Goal: Task Accomplishment & Management: Use online tool/utility

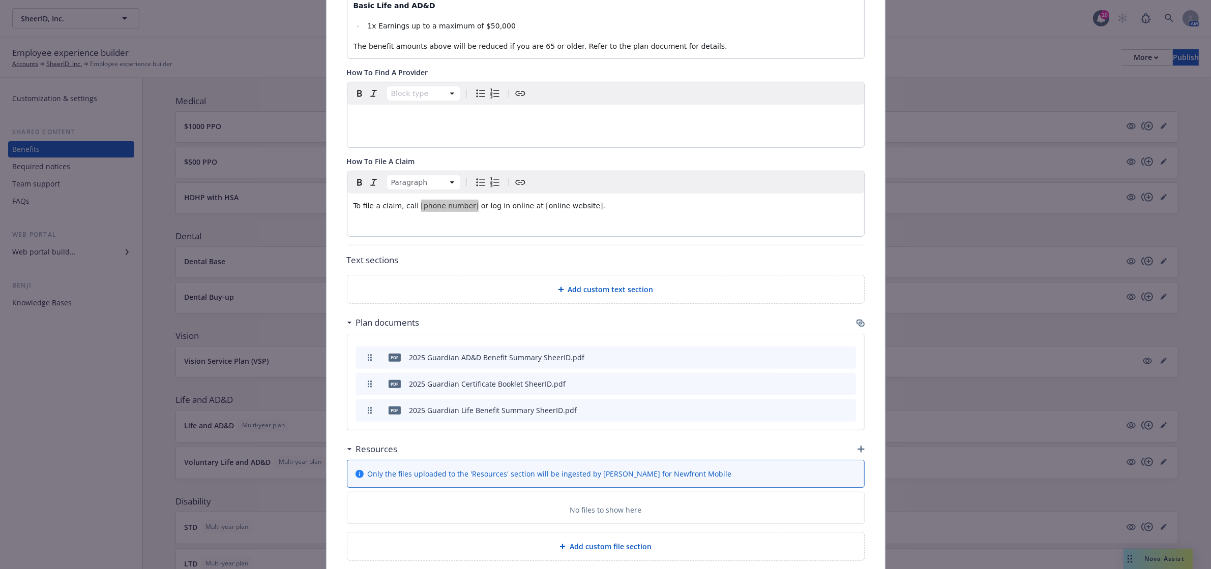
scroll to position [491, 0]
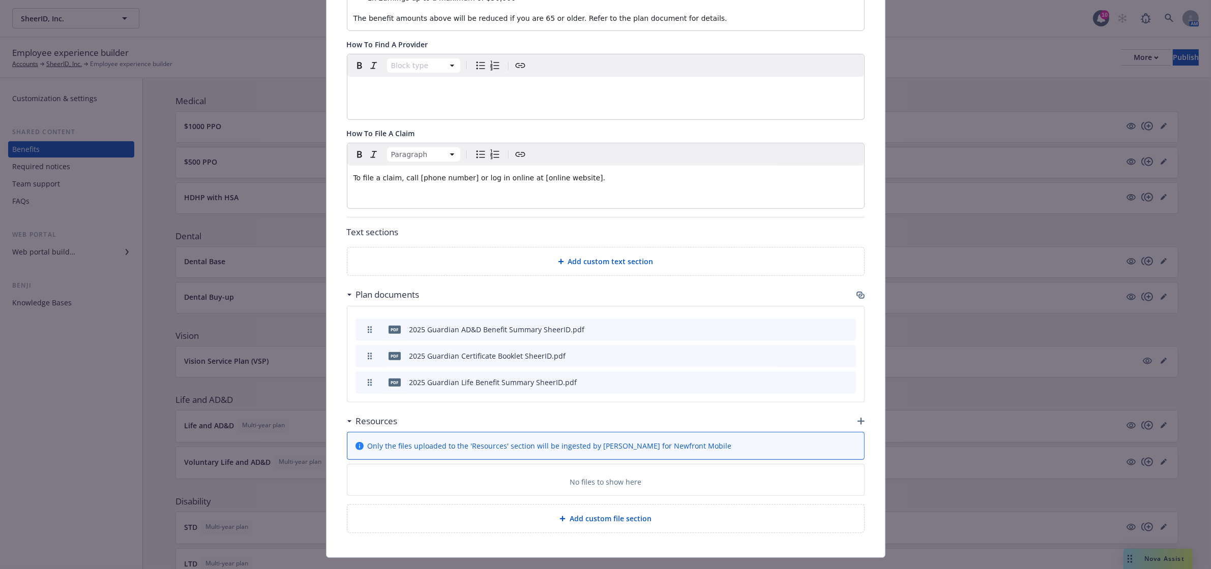
click at [396, 174] on span "To file a claim, call [phone number] or log in online at [online website]." at bounding box center [479, 178] width 252 height 8
drag, startPoint x: 517, startPoint y: 154, endPoint x: 567, endPoint y: 156, distance: 50.4
click at [567, 174] on span "To file a claim, call [phone number] or log in online at [online website]." at bounding box center [479, 178] width 252 height 8
click at [464, 174] on span "To file a claim, call [phone number] or log in online at" at bounding box center [448, 178] width 190 height 8
drag, startPoint x: 486, startPoint y: 157, endPoint x: 395, endPoint y: 153, distance: 91.6
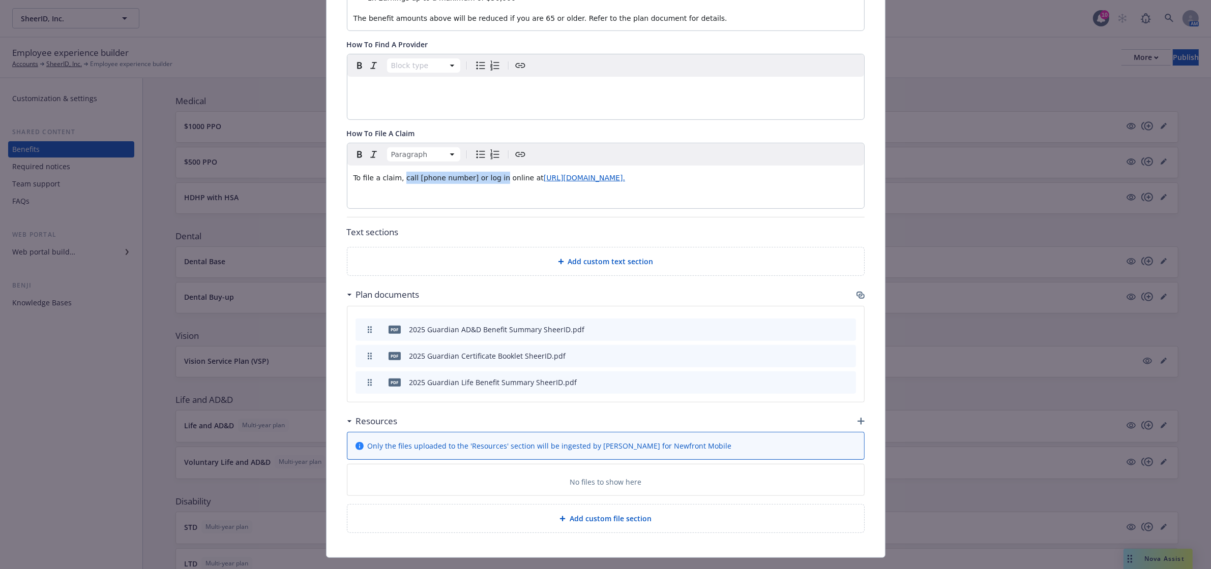
click at [395, 174] on span "To file a claim, call [phone number] or log in online at" at bounding box center [448, 178] width 190 height 8
drag, startPoint x: 657, startPoint y: 147, endPoint x: 291, endPoint y: 120, distance: 366.6
click at [291, 120] on div "Life and AD&D - Life and AD&D - Life and AD&D Cancel Save Changes to this multi…" at bounding box center [605, 284] width 1211 height 569
copy p "To file a claim, visit online at [URL][DOMAIN_NAME]."
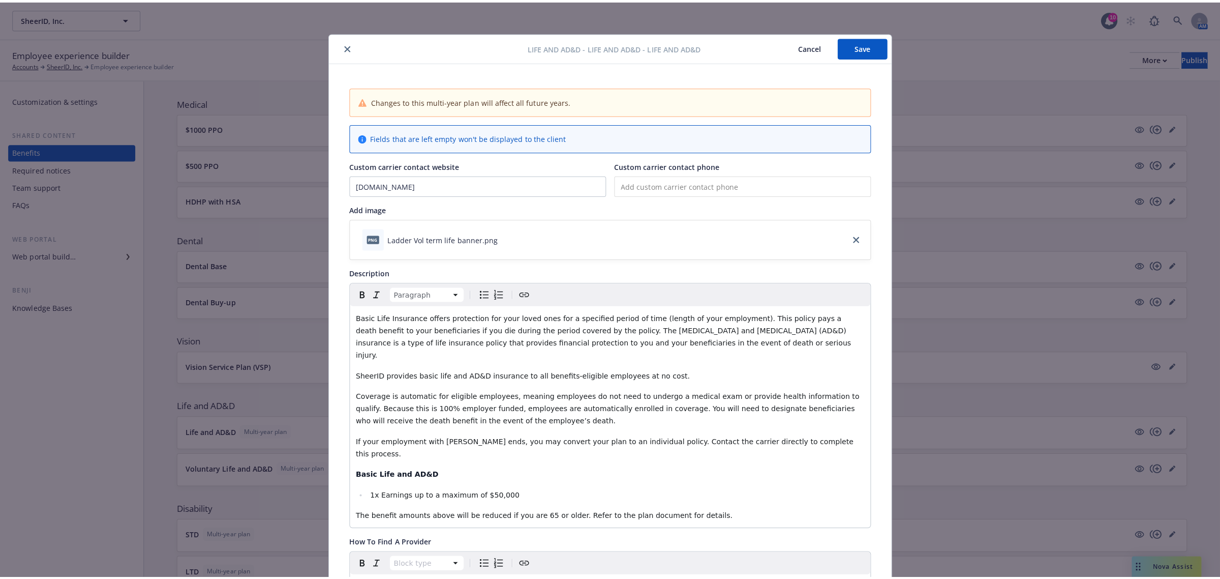
scroll to position [0, 0]
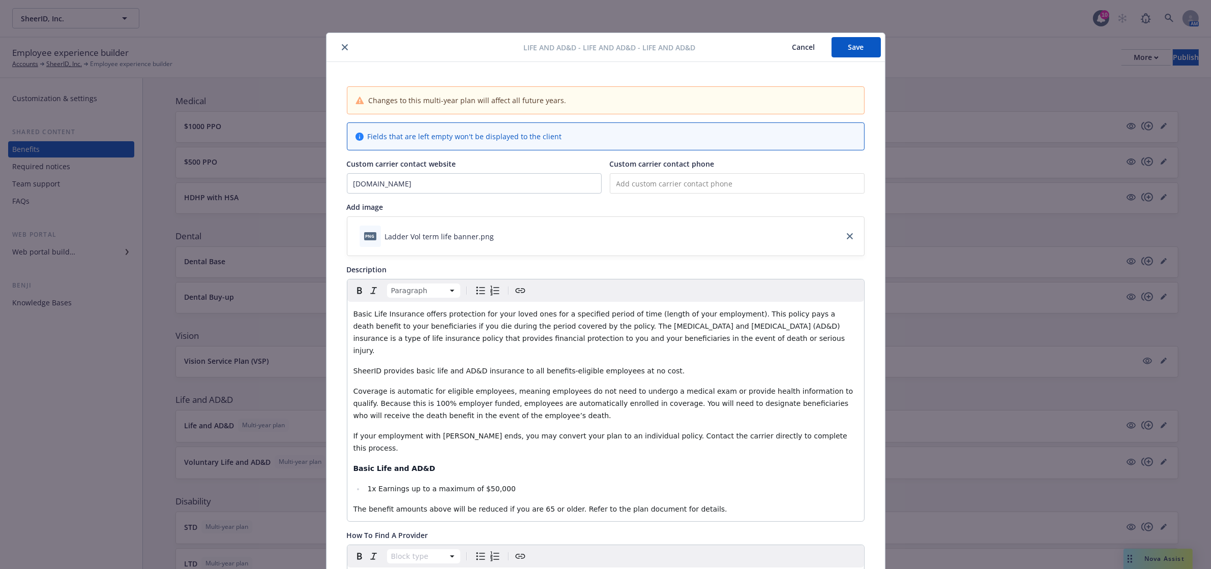
click at [846, 46] on button "Save" at bounding box center [855, 47] width 49 height 20
click at [342, 49] on icon "close" at bounding box center [345, 47] width 6 height 6
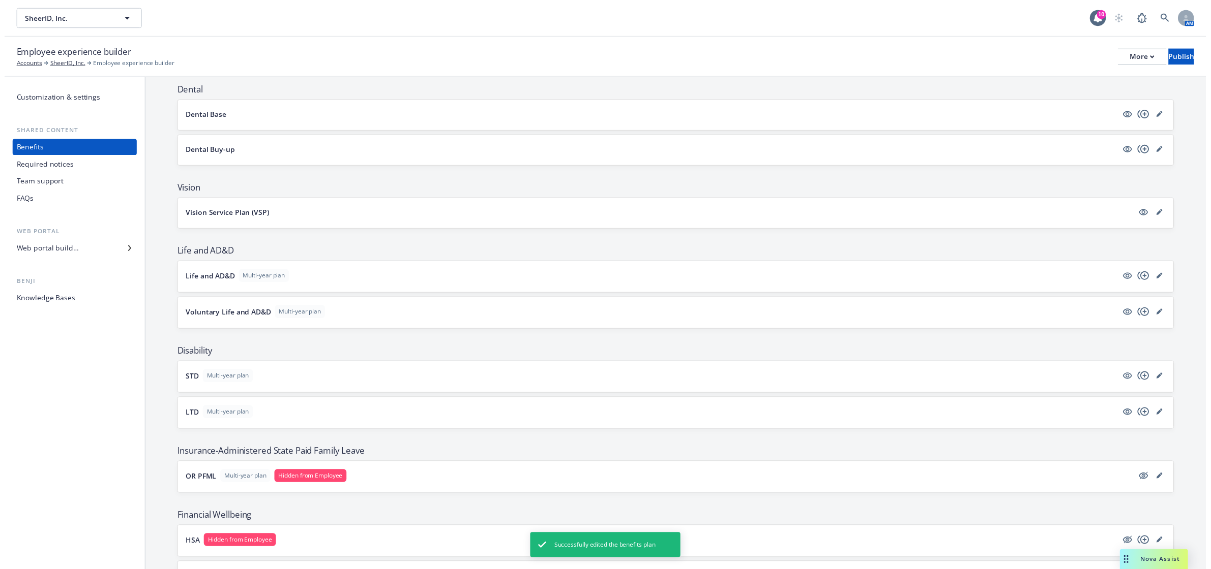
scroll to position [295, 0]
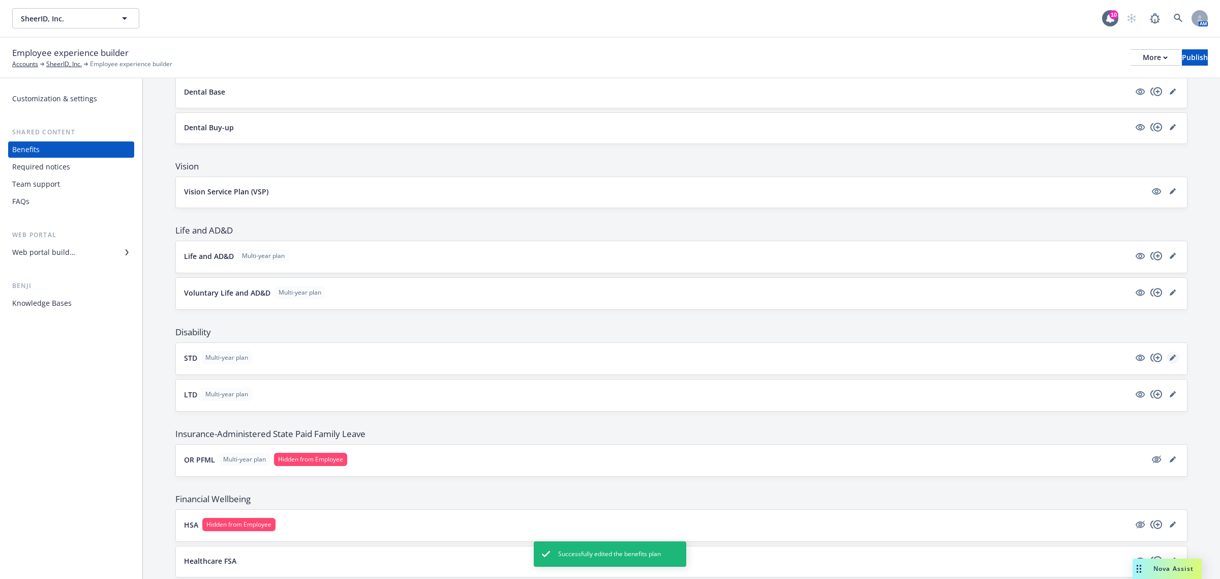
click at [1170, 360] on icon "editPencil" at bounding box center [1173, 357] width 6 height 6
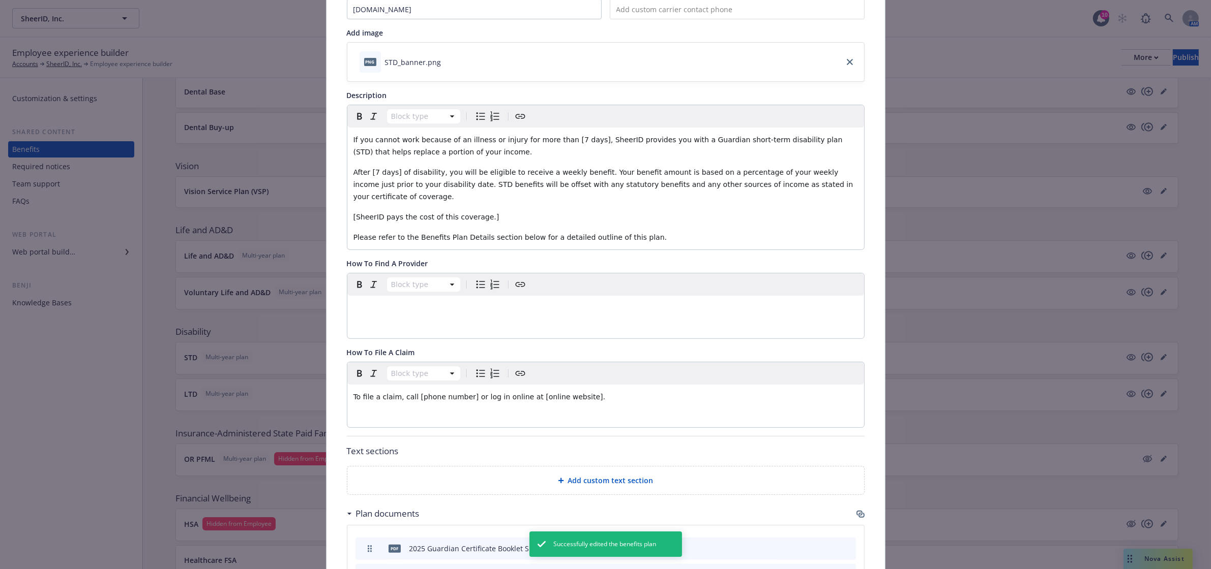
scroll to position [200, 0]
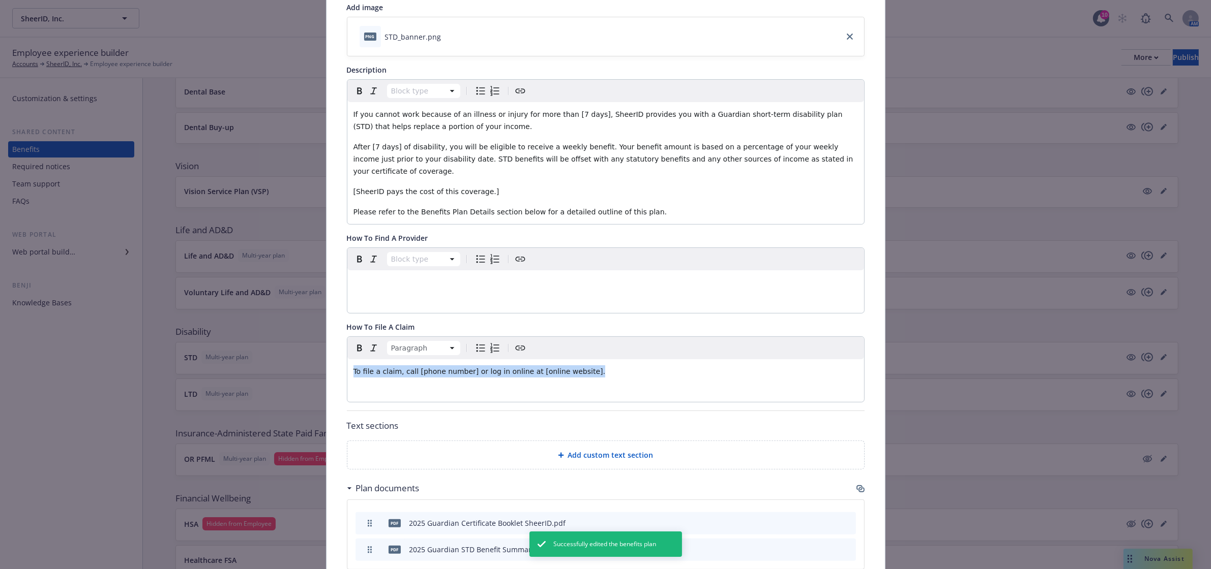
drag, startPoint x: 578, startPoint y: 357, endPoint x: 277, endPoint y: 365, distance: 300.6
click at [277, 365] on div "Disability - STD - Short Term Disability (STD) Cancel Save Changes to this mult…" at bounding box center [605, 284] width 1211 height 569
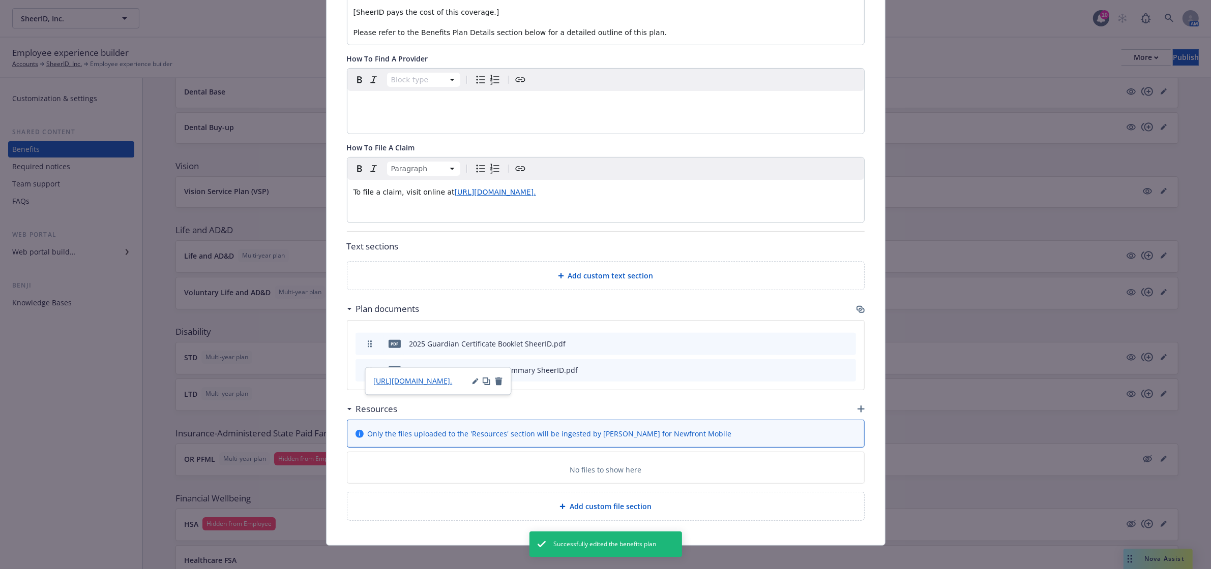
scroll to position [0, 0]
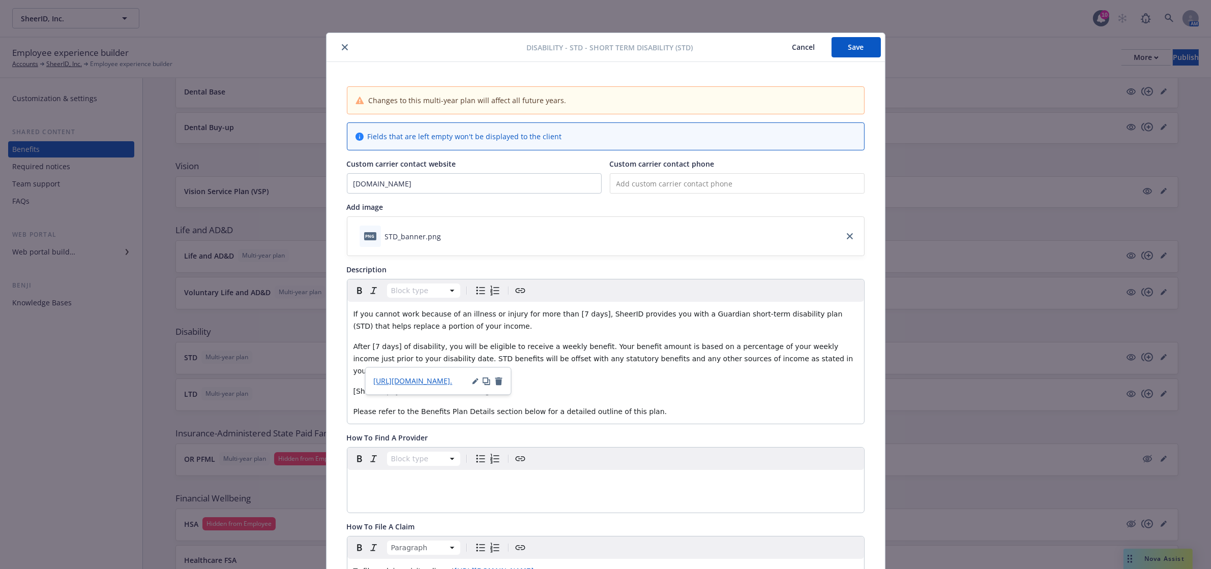
click at [835, 47] on button "Save" at bounding box center [855, 47] width 49 height 20
click at [341, 51] on button "close" at bounding box center [345, 47] width 12 height 12
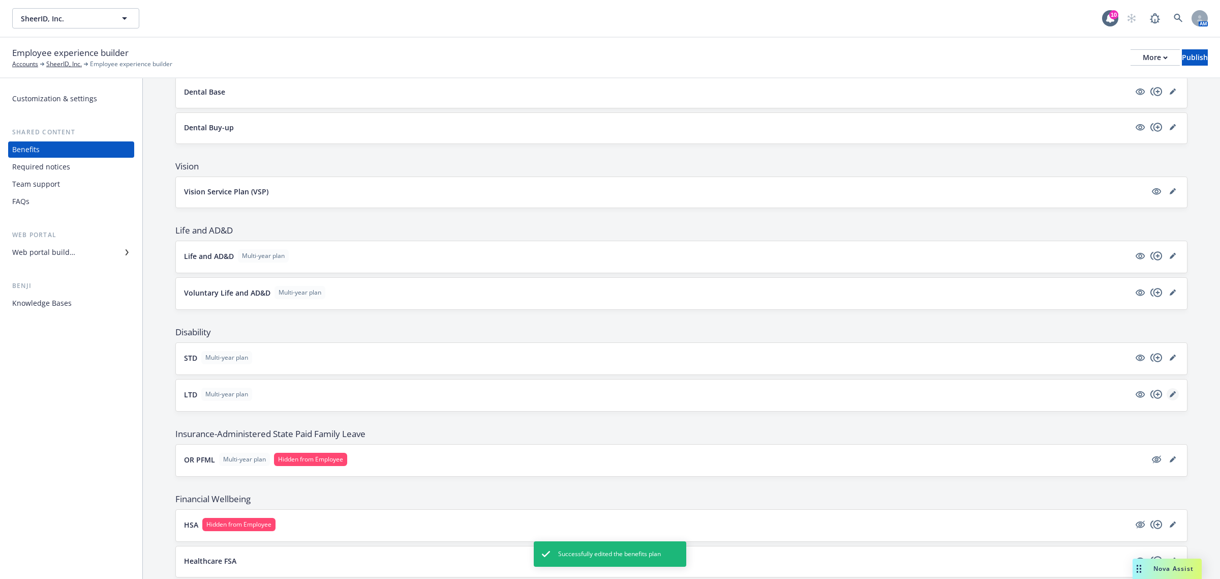
click at [1170, 397] on icon "editPencil" at bounding box center [1172, 394] width 5 height 5
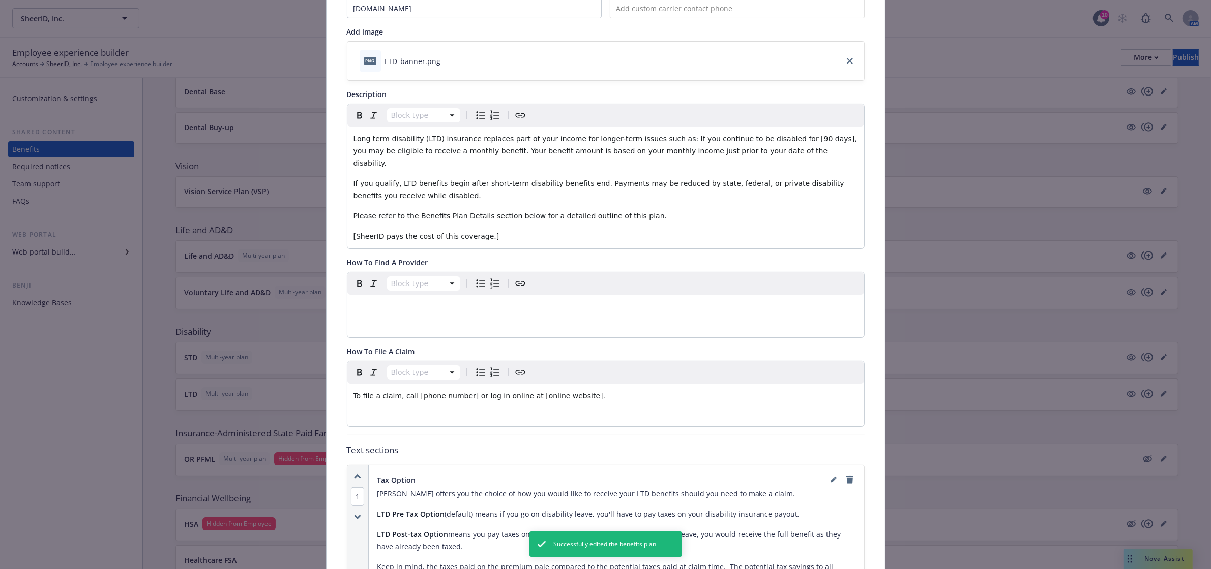
scroll to position [200, 0]
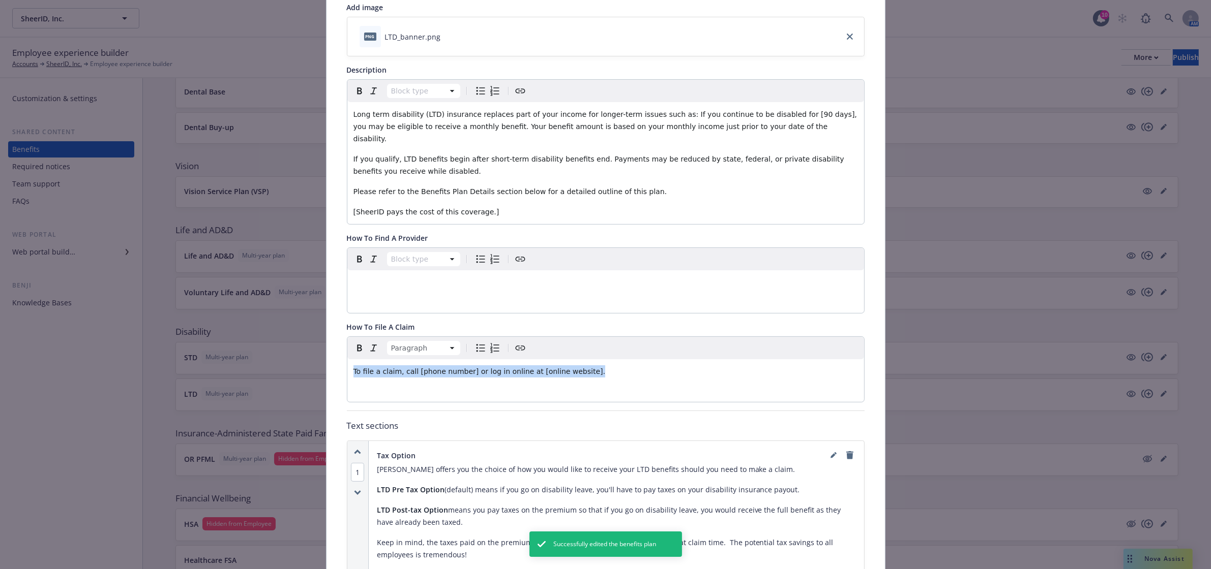
drag, startPoint x: 606, startPoint y: 359, endPoint x: 321, endPoint y: 361, distance: 284.7
click at [326, 361] on div "Disability - LTD - Long Term Disability (LTD) Cancel Save Changes to this multi…" at bounding box center [605, 362] width 559 height 1059
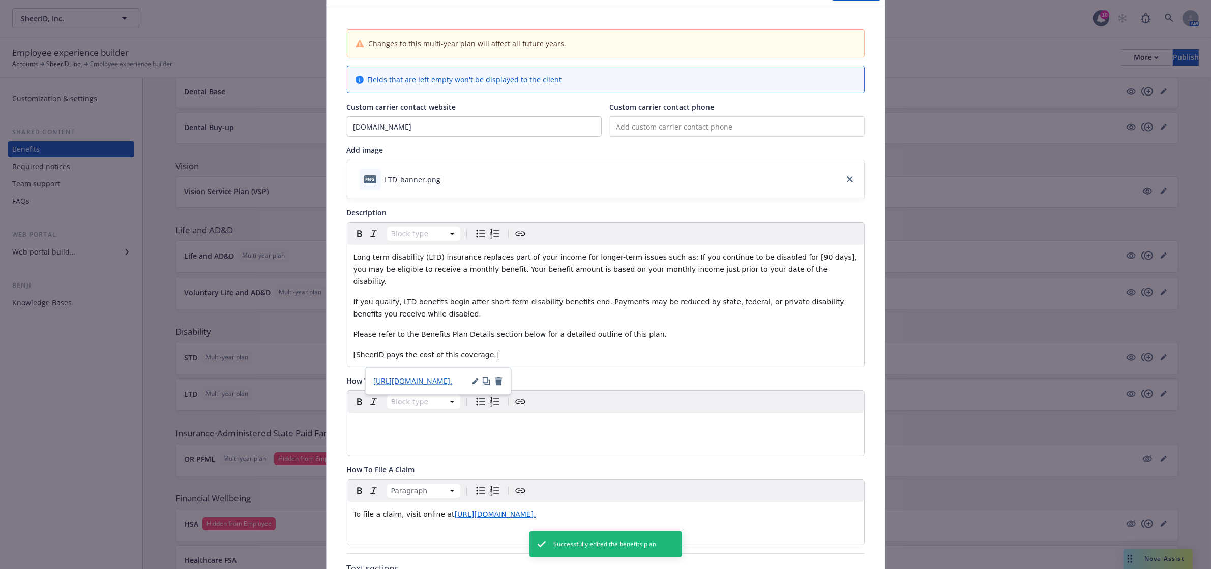
scroll to position [0, 0]
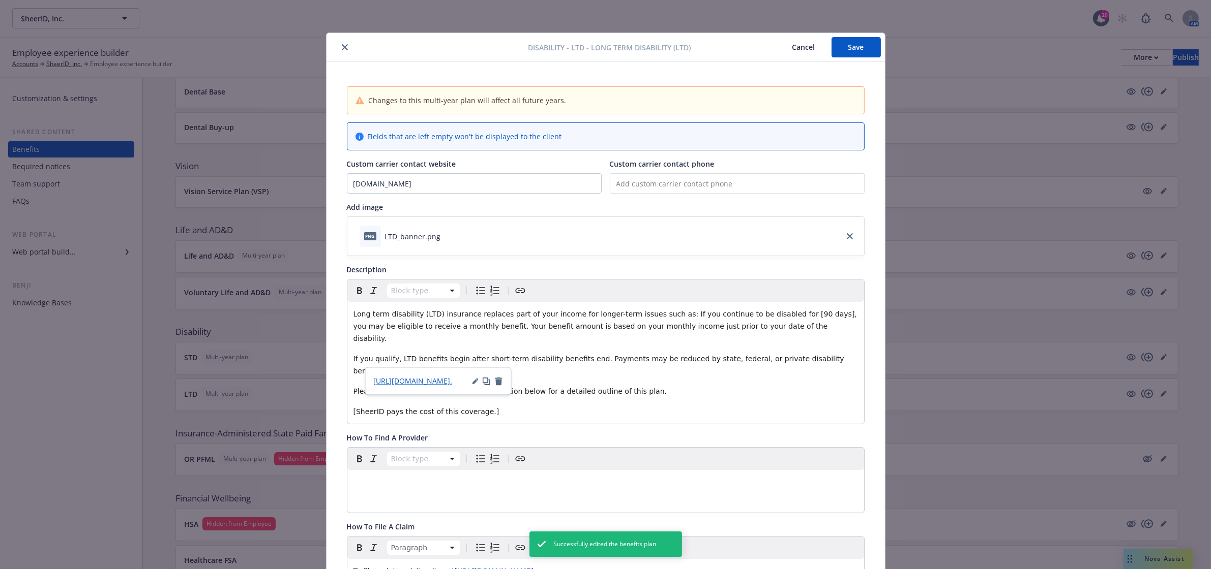
click at [854, 49] on button "Save" at bounding box center [855, 47] width 49 height 20
click at [342, 46] on icon "close" at bounding box center [345, 47] width 6 height 6
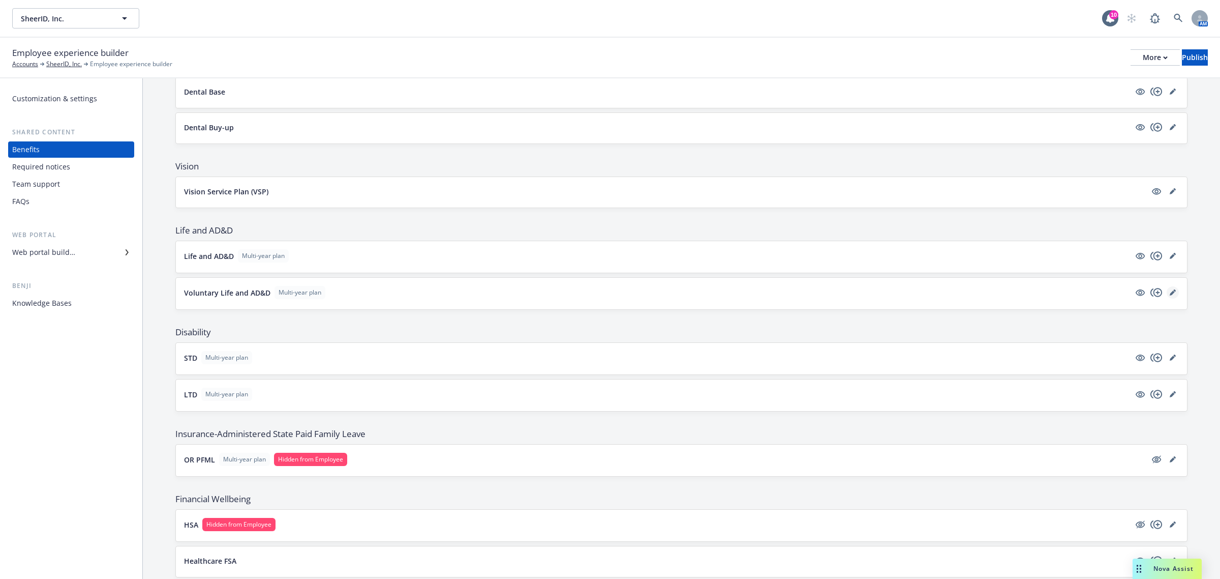
click at [1170, 293] on icon "editPencil" at bounding box center [1173, 292] width 6 height 6
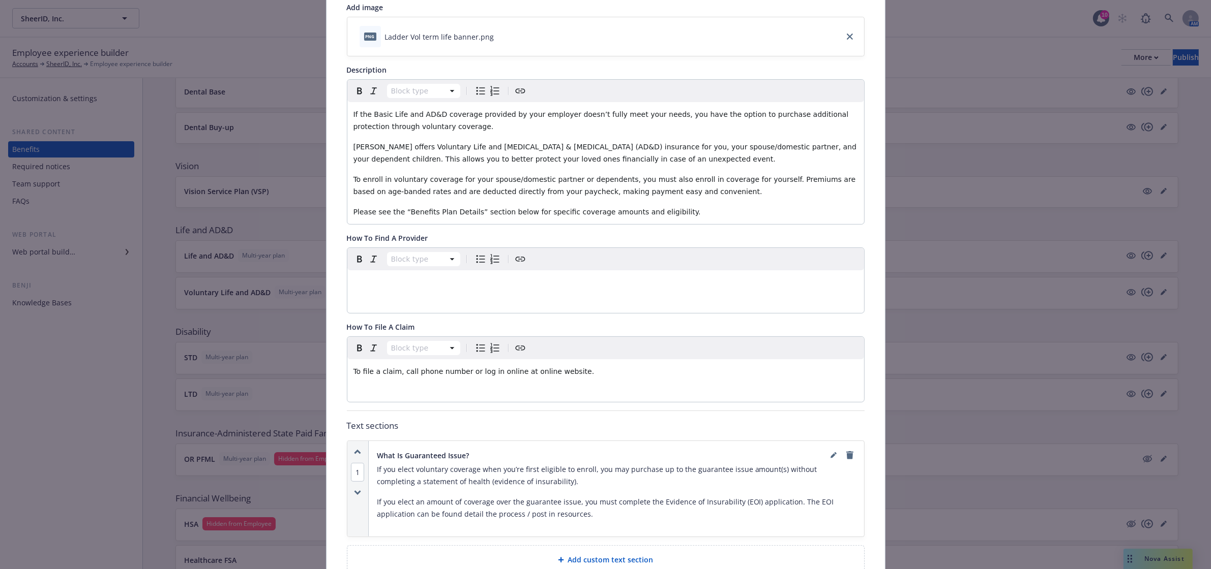
scroll to position [369, 0]
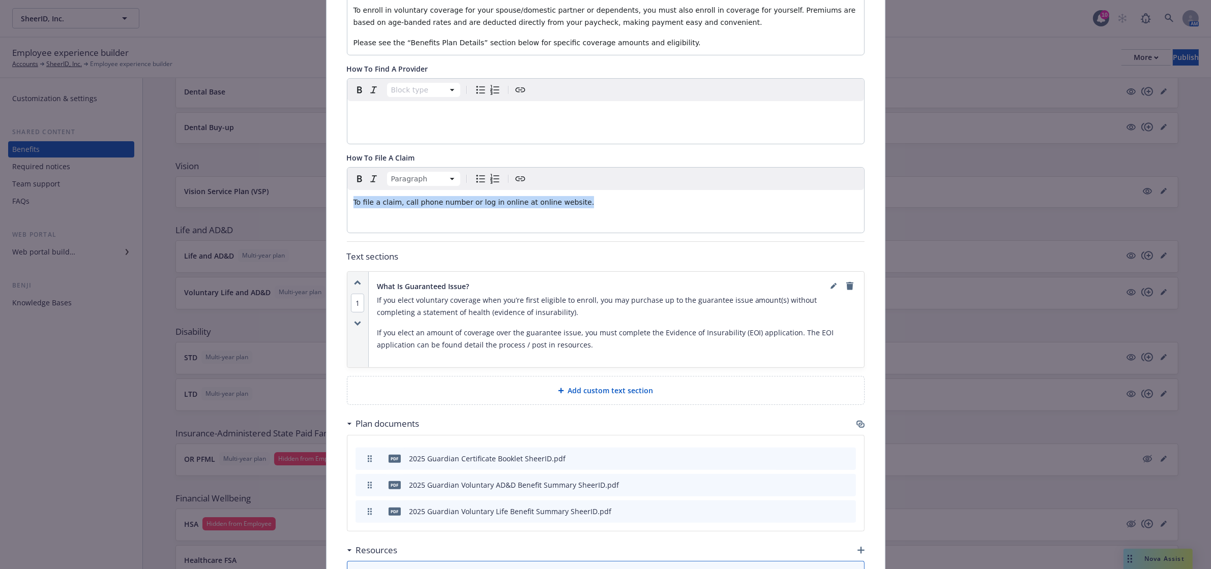
drag, startPoint x: 564, startPoint y: 204, endPoint x: 245, endPoint y: 205, distance: 319.3
click at [245, 205] on div "Life and AD&D - Voluntary Life and AD&D - Voluntary Life and AD&D Cancel Save C…" at bounding box center [605, 284] width 1211 height 569
click at [566, 233] on div "Paragraph To file a claim, visit online at [URL][DOMAIN_NAME]." at bounding box center [605, 200] width 517 height 65
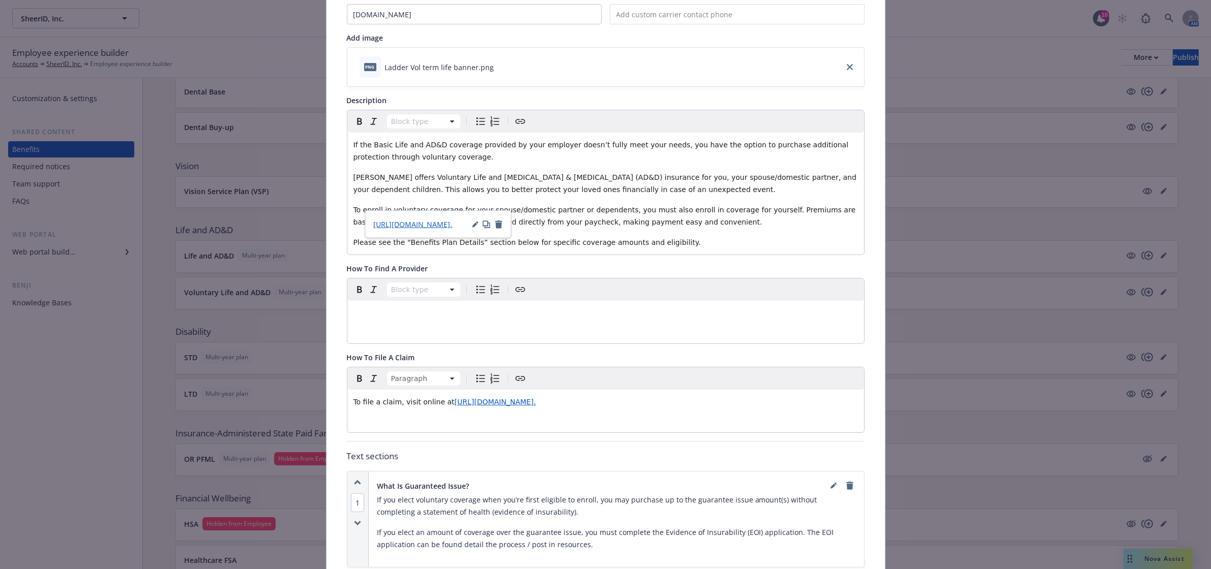
scroll to position [0, 0]
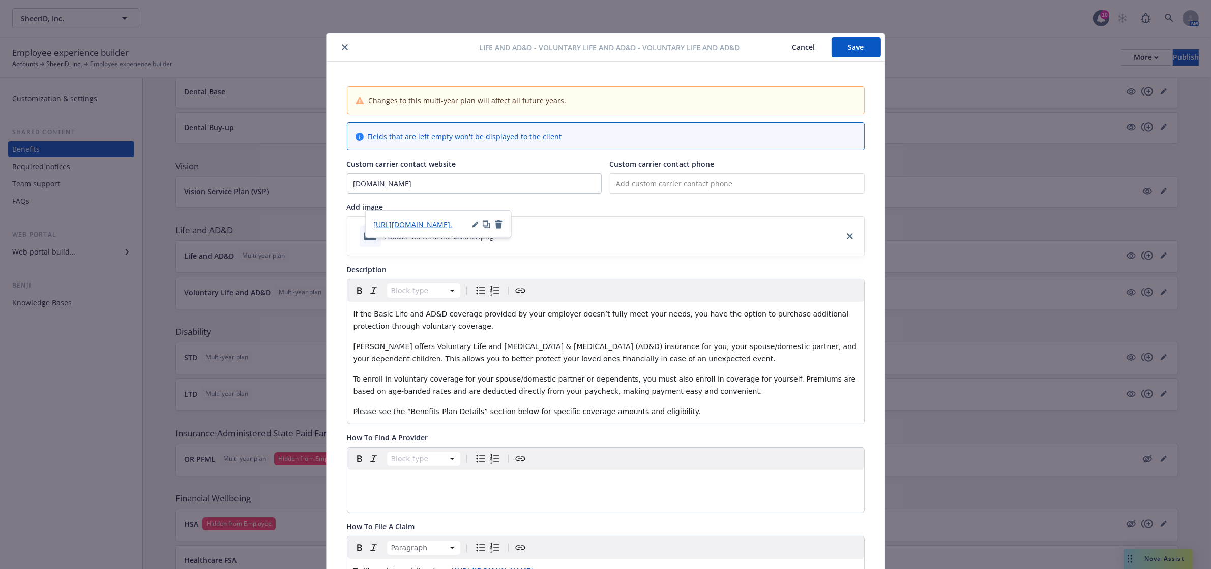
click at [842, 50] on button "Save" at bounding box center [855, 47] width 49 height 20
click at [340, 42] on button "close" at bounding box center [345, 47] width 12 height 12
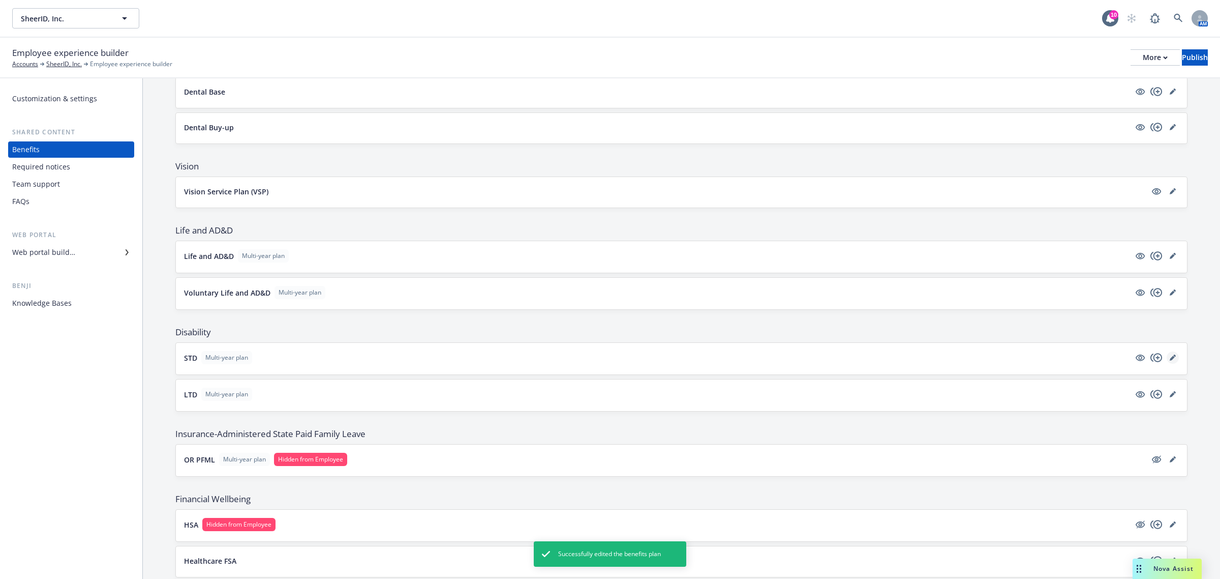
click at [1170, 359] on icon "editPencil" at bounding box center [1172, 357] width 5 height 5
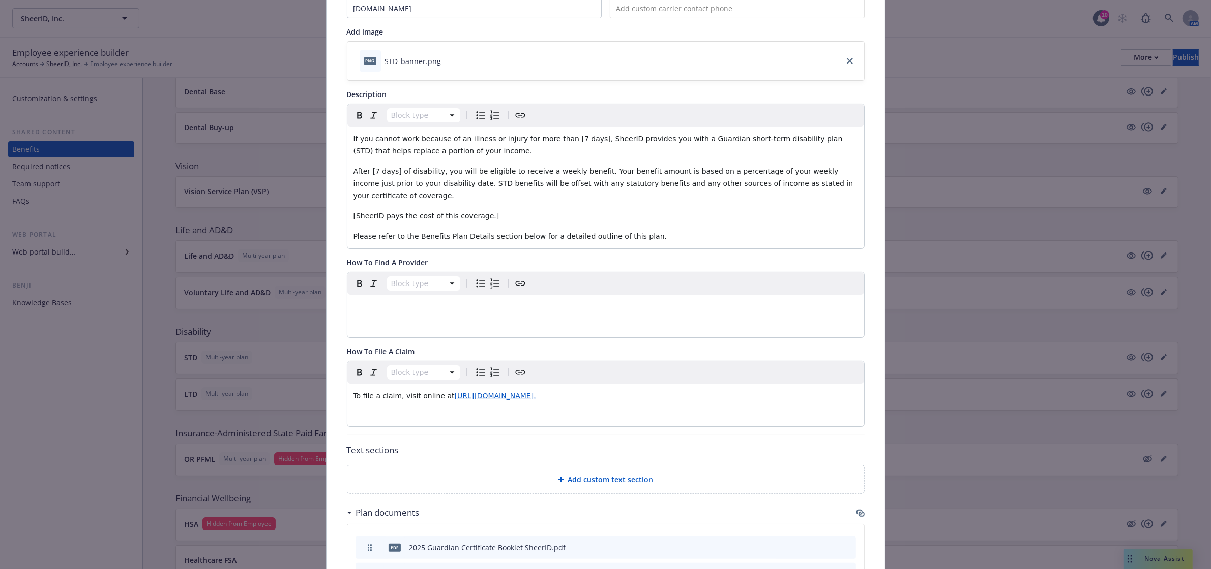
scroll to position [200, 0]
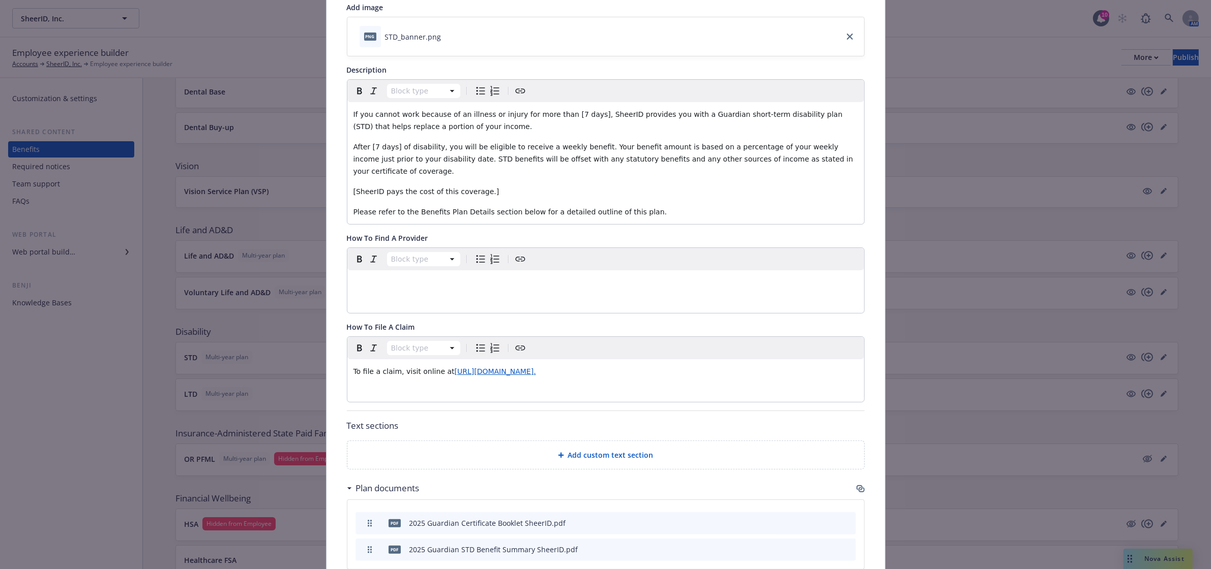
click at [830, 545] on button "preview file" at bounding box center [829, 549] width 11 height 9
click at [368, 148] on span "After [7 days] of disability, you will be eligible to receive a weekly benefit.…" at bounding box center [604, 159] width 502 height 33
click at [552, 115] on span "If you cannot work because of an illness or injury for more than [7 days], Shee…" at bounding box center [598, 120] width 491 height 20
click at [570, 114] on span "If you cannot work because of an illness or injury for more than 7 days], [PERS…" at bounding box center [604, 120] width 502 height 20
click at [353, 188] on span "[SheerID pays the cost of this coverage.]" at bounding box center [426, 192] width 146 height 8
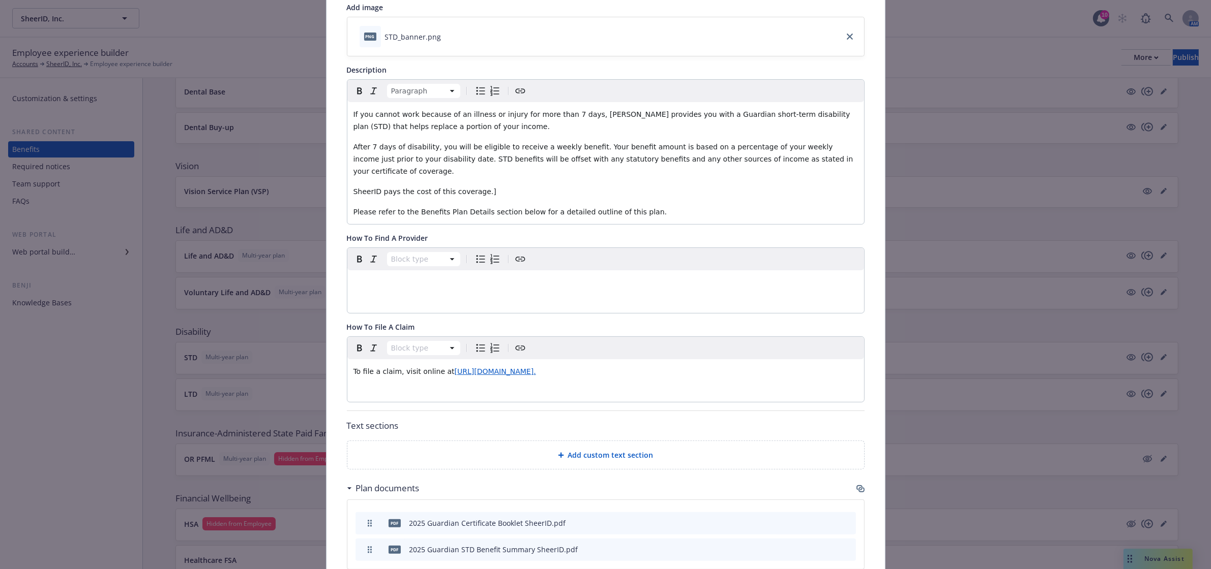
click at [482, 186] on p "SheerID pays the cost of this coverage.]" at bounding box center [605, 192] width 504 height 12
click at [459, 208] on span "Please refer to the Benefits Plan Details section below for a detailed outline …" at bounding box center [510, 212] width 314 height 8
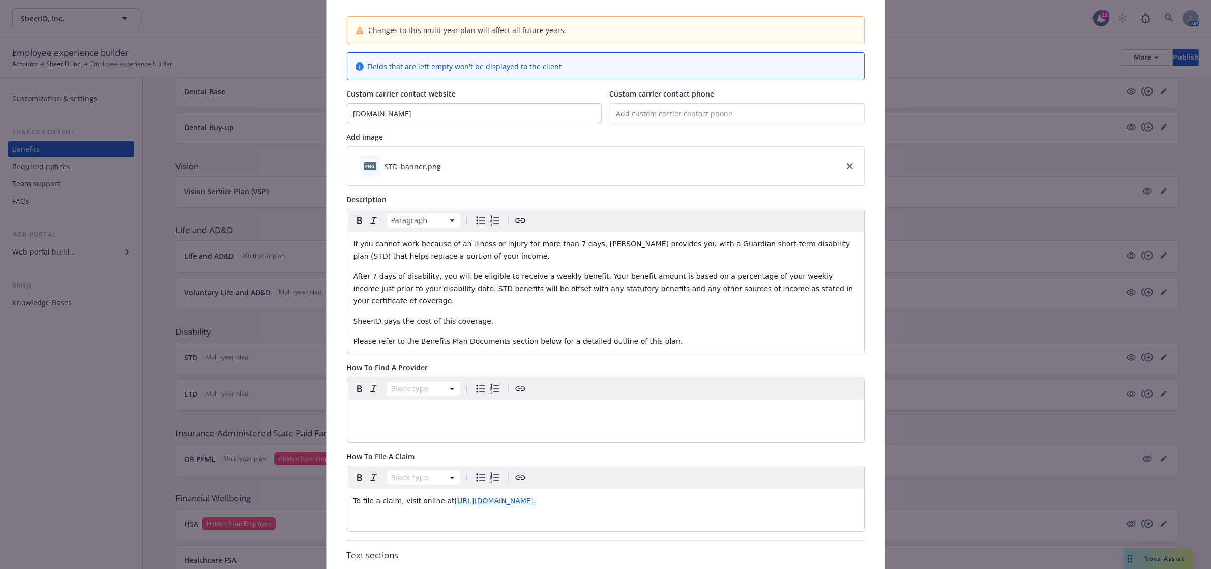
scroll to position [0, 0]
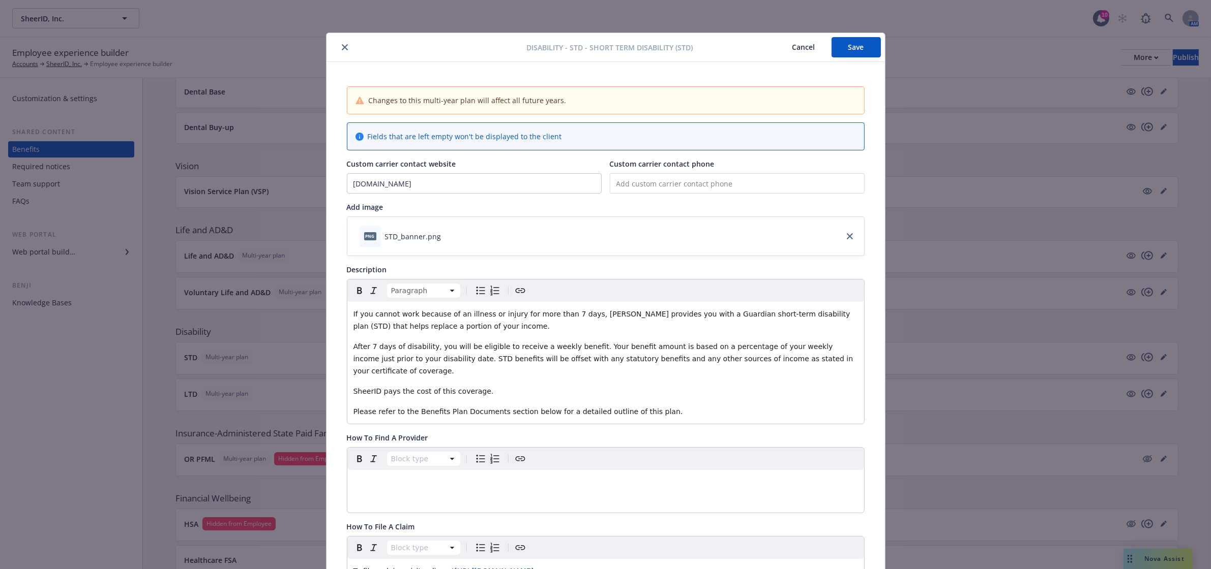
click at [846, 52] on button "Save" at bounding box center [855, 47] width 49 height 20
click at [342, 46] on icon "close" at bounding box center [345, 47] width 6 height 6
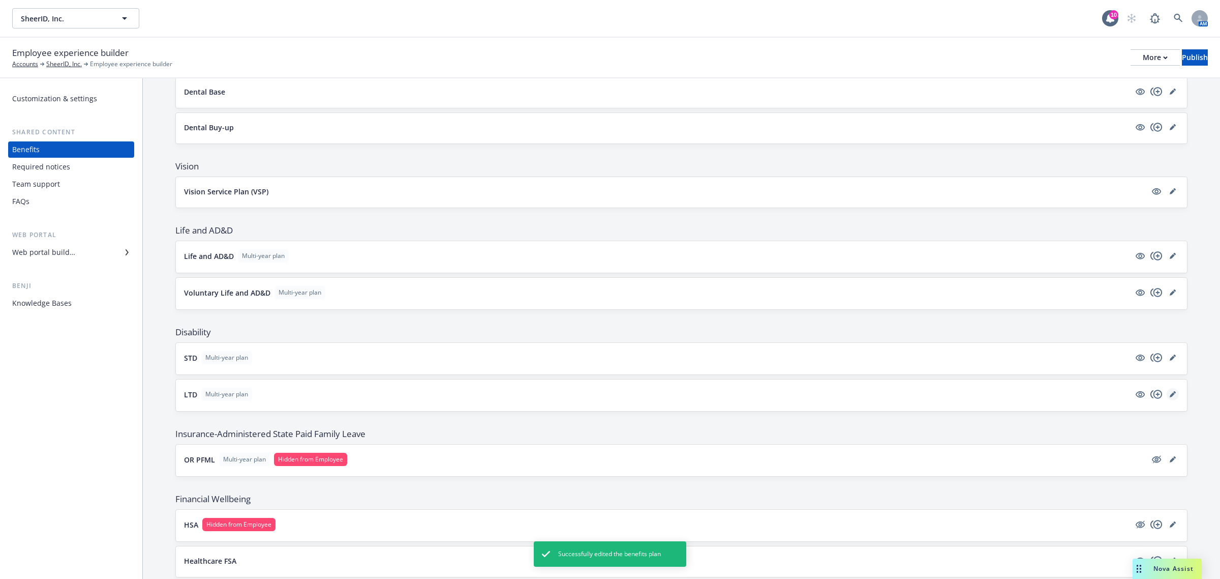
click at [1170, 397] on icon "editPencil" at bounding box center [1173, 394] width 6 height 6
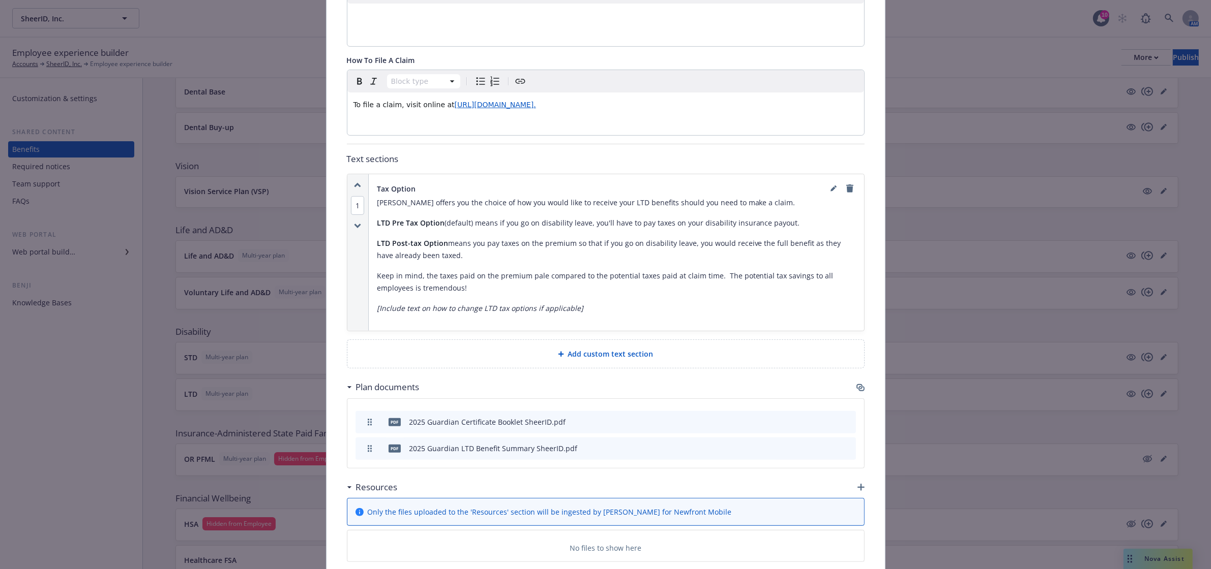
scroll to position [539, 0]
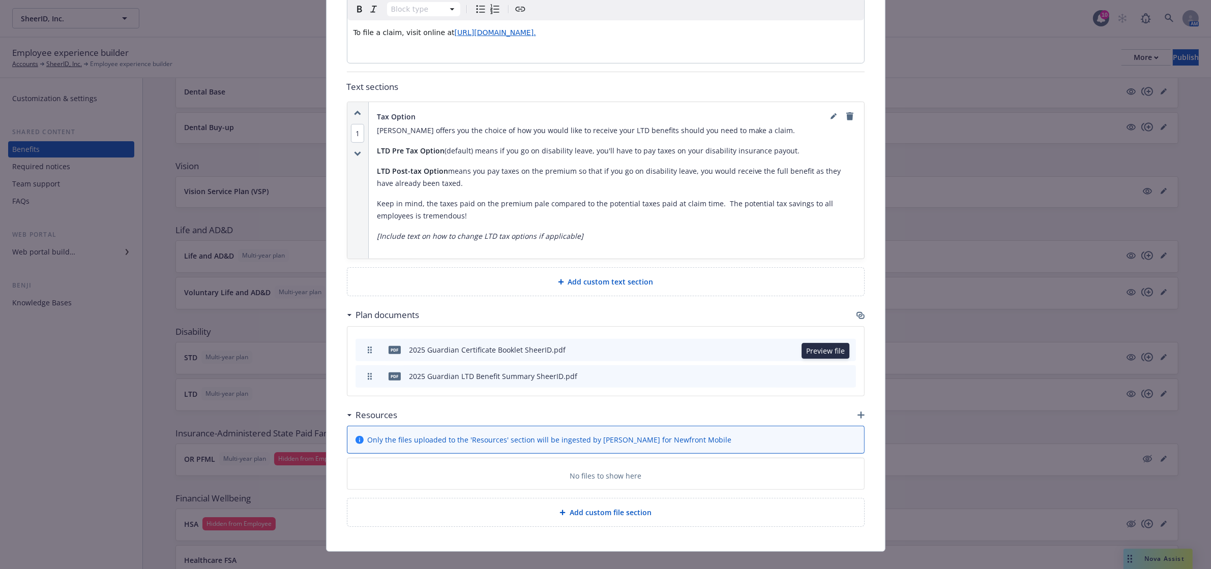
click at [826, 373] on icon "preview file" at bounding box center [829, 376] width 9 height 7
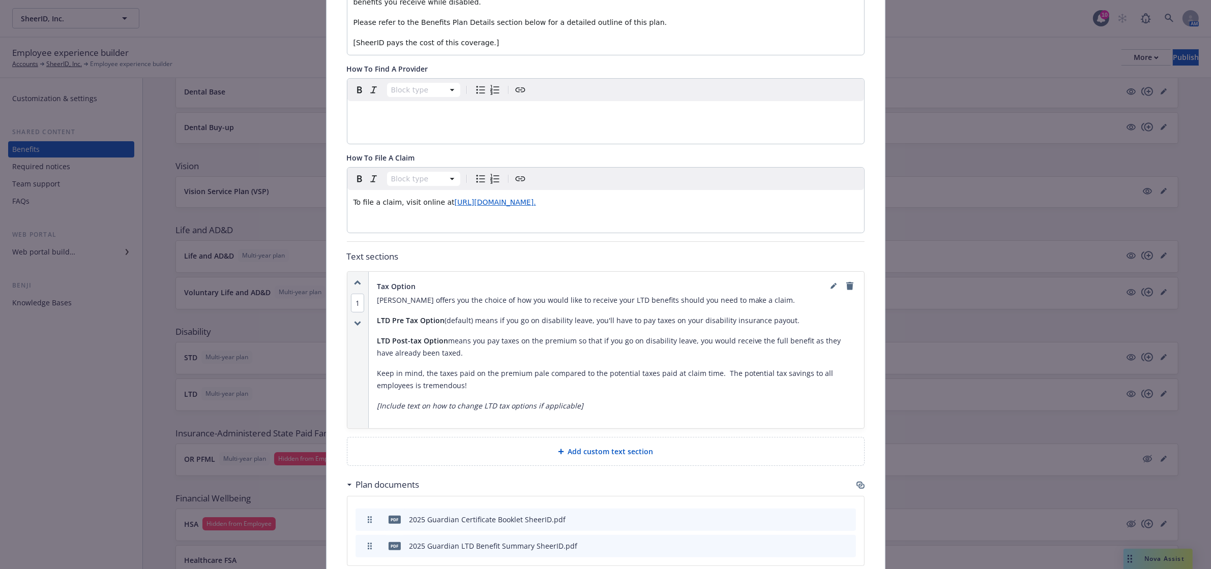
scroll to position [31, 0]
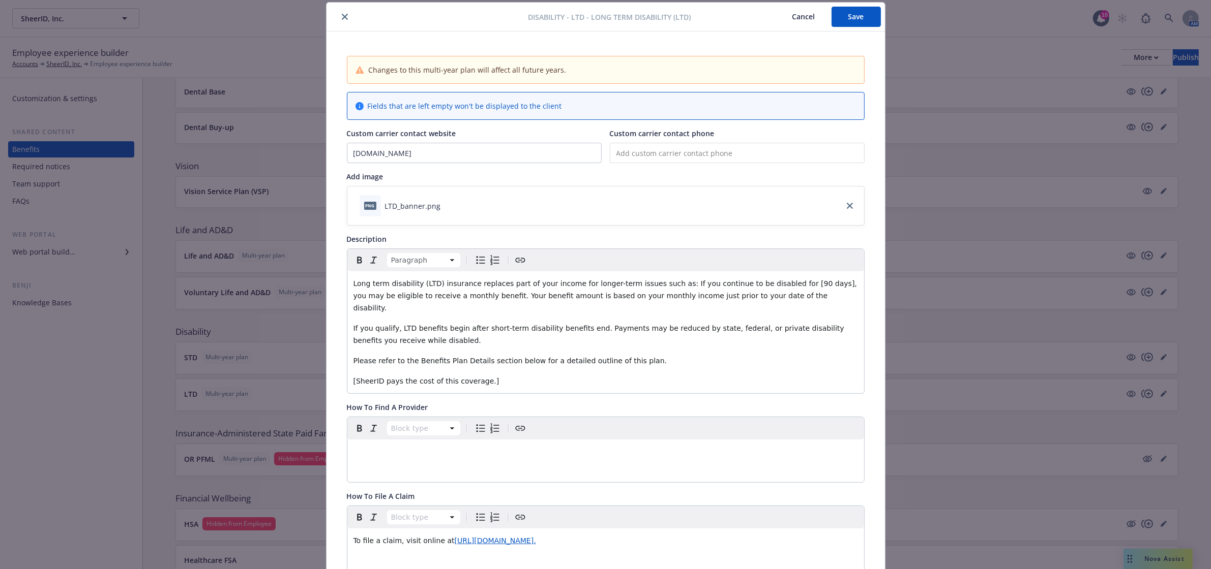
click at [759, 285] on span "Long term disability (LTD) insurance replaces part of your income for longer-te…" at bounding box center [606, 296] width 506 height 33
click at [783, 286] on span "Long term disability (LTD) insurance replaces part of your income for longer-te…" at bounding box center [604, 296] width 503 height 33
click at [534, 375] on p "[SheerID pays the cost of this coverage.]" at bounding box center [605, 381] width 504 height 12
click at [347, 372] on div "Long term disability (LTD) insurance replaces part of your income for longer-te…" at bounding box center [605, 333] width 517 height 122
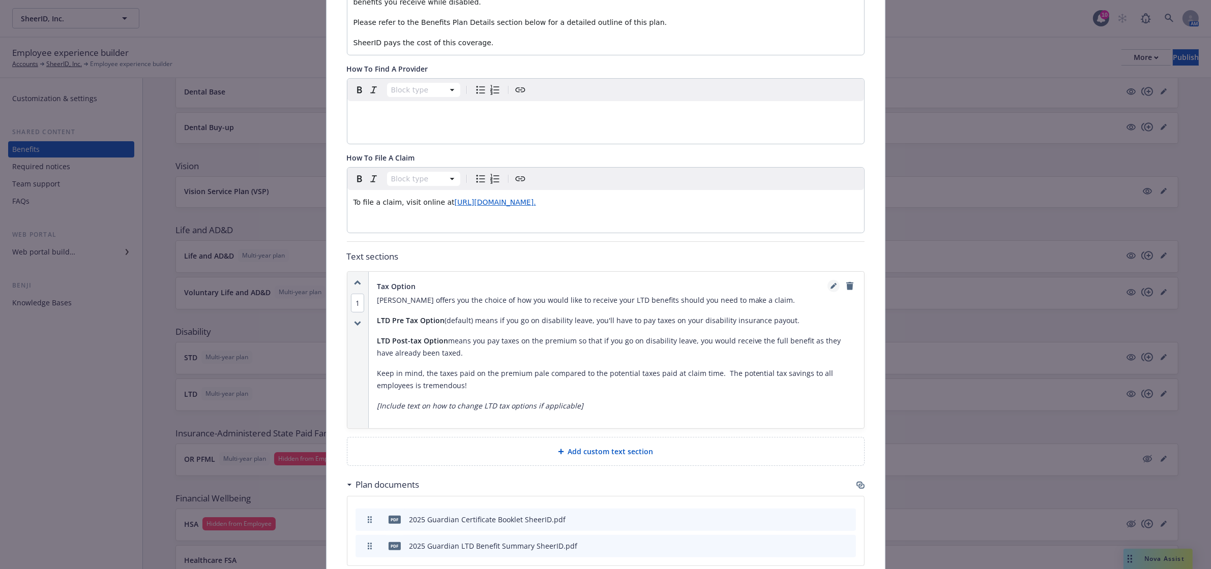
click at [828, 280] on link "editPencil" at bounding box center [833, 286] width 12 height 12
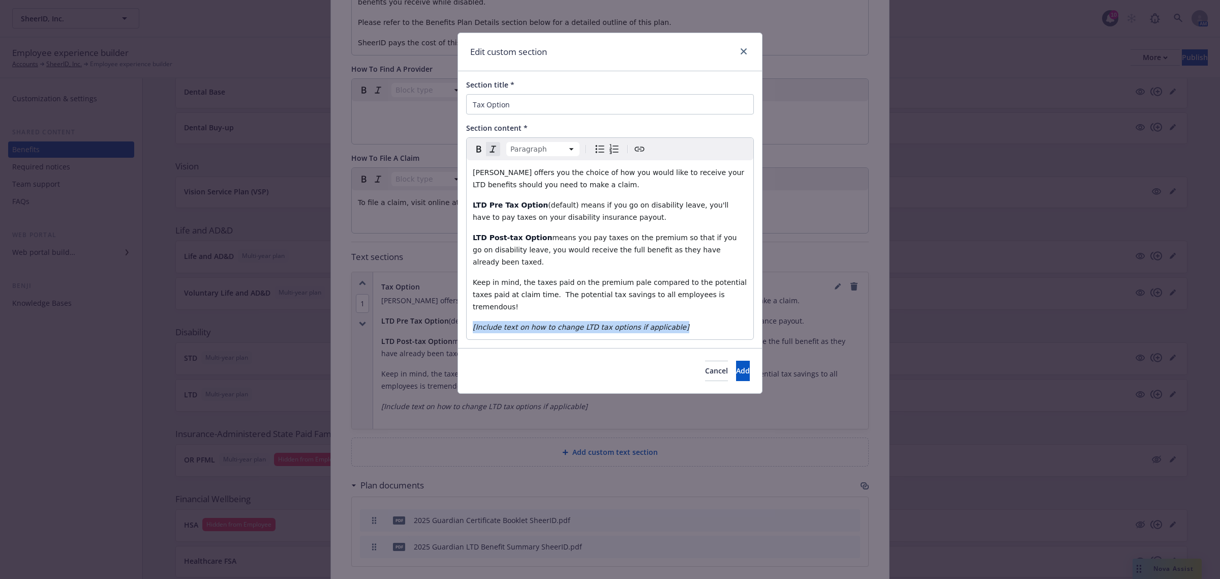
drag, startPoint x: 690, startPoint y: 309, endPoint x: 450, endPoint y: 330, distance: 241.0
click at [450, 330] on div "Edit custom section Section title * Tax Option Section content * Paragraph Para…" at bounding box center [610, 289] width 1220 height 579
click at [736, 366] on span "Add" at bounding box center [743, 371] width 14 height 10
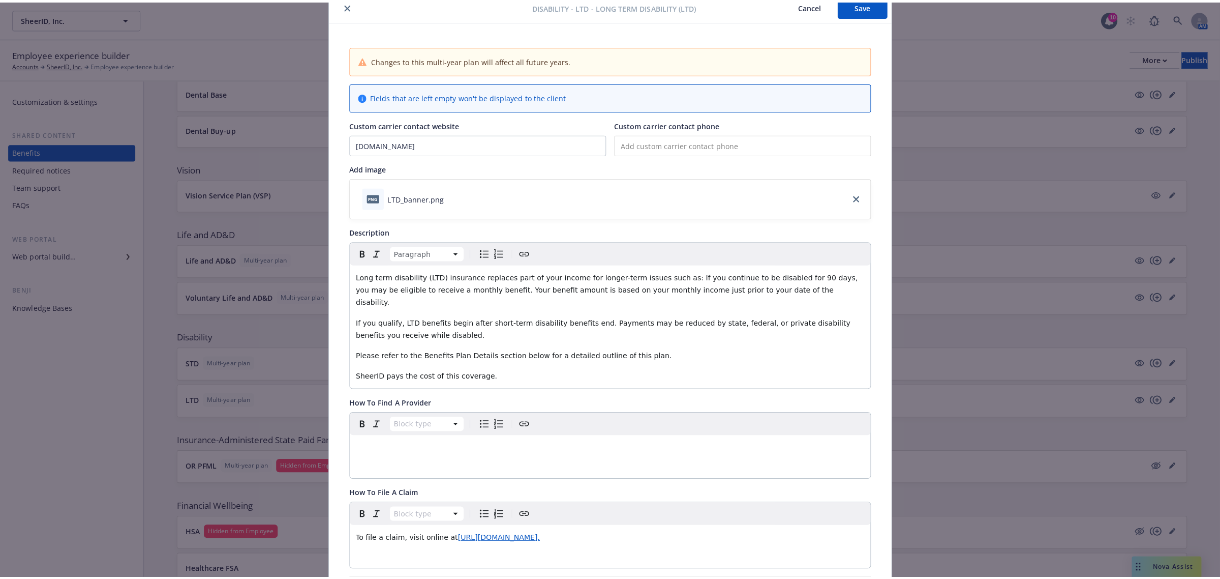
scroll to position [16, 0]
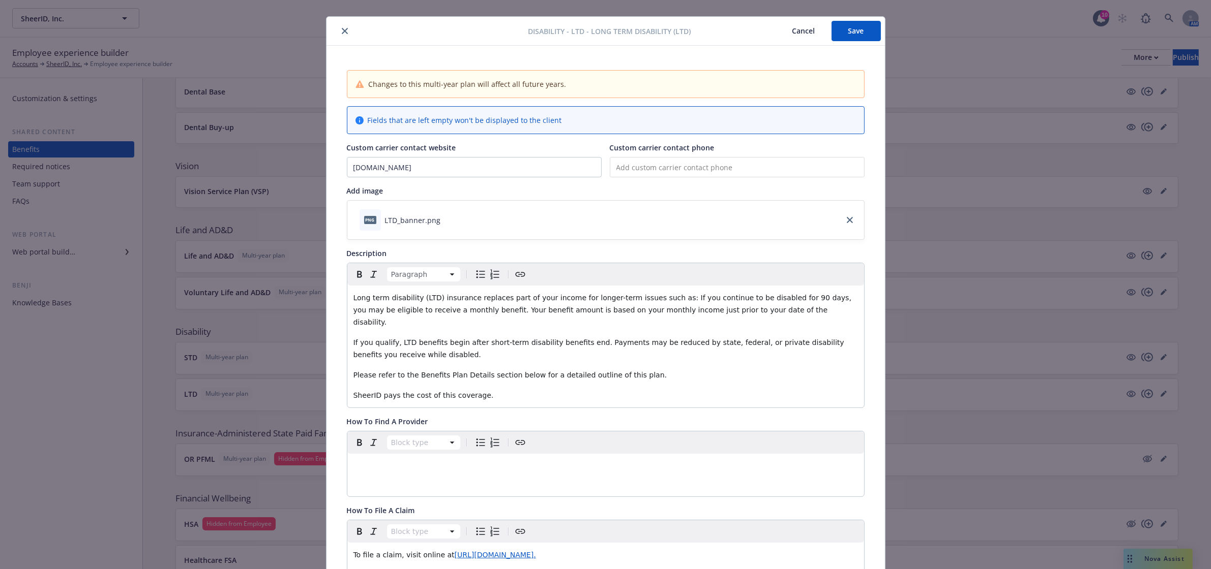
click at [832, 36] on button "Save" at bounding box center [855, 31] width 49 height 20
click at [343, 29] on button "close" at bounding box center [345, 31] width 12 height 12
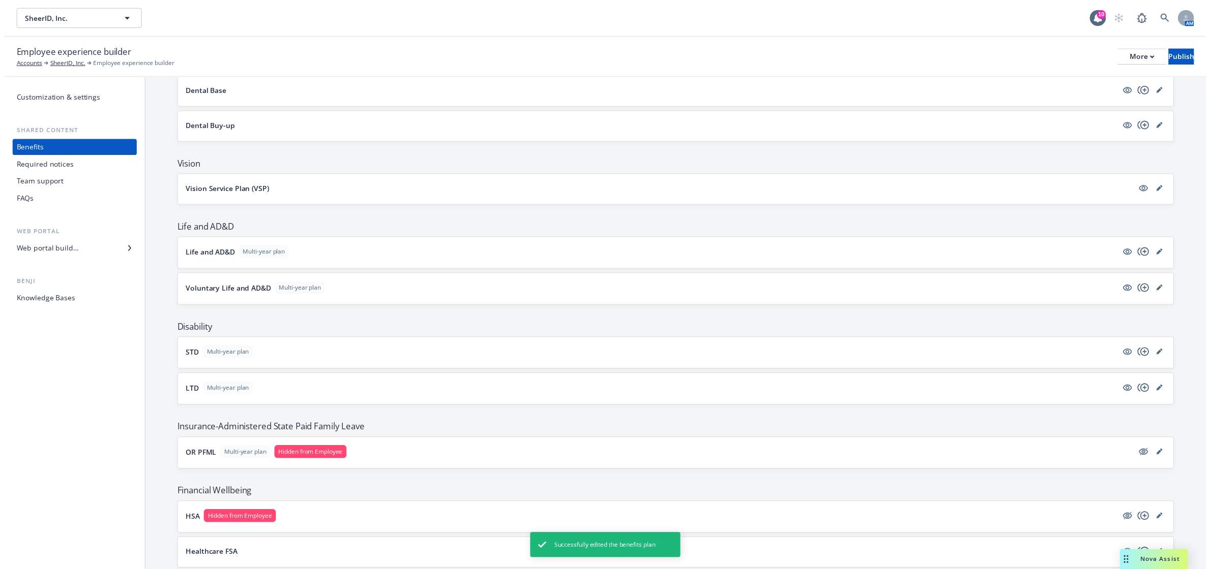
scroll to position [429, 0]
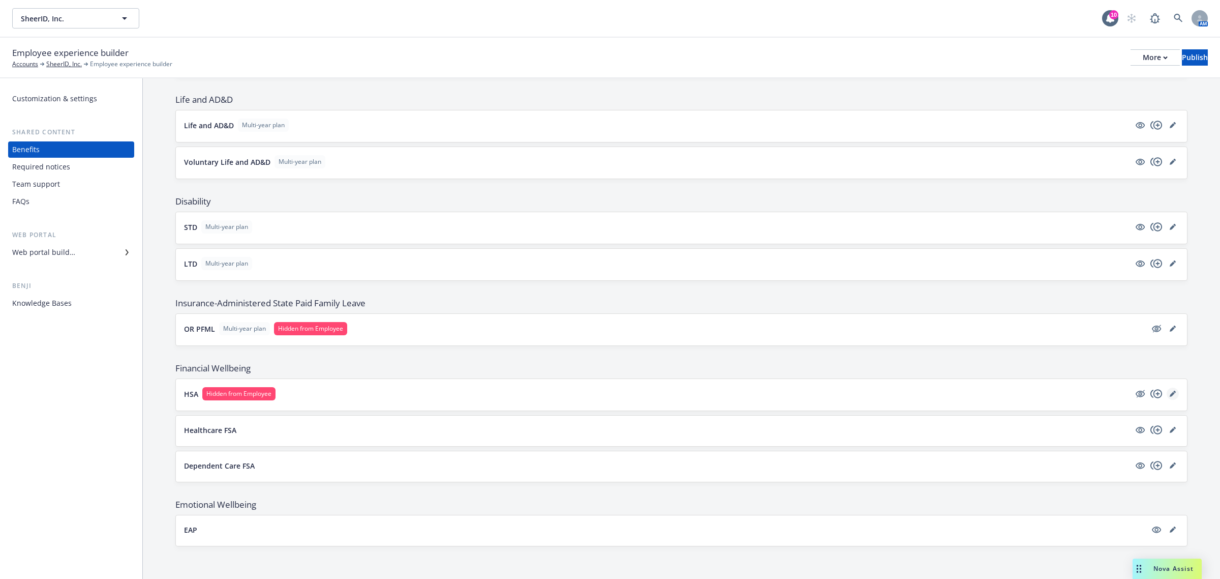
click at [1170, 392] on icon "editPencil" at bounding box center [1173, 393] width 6 height 6
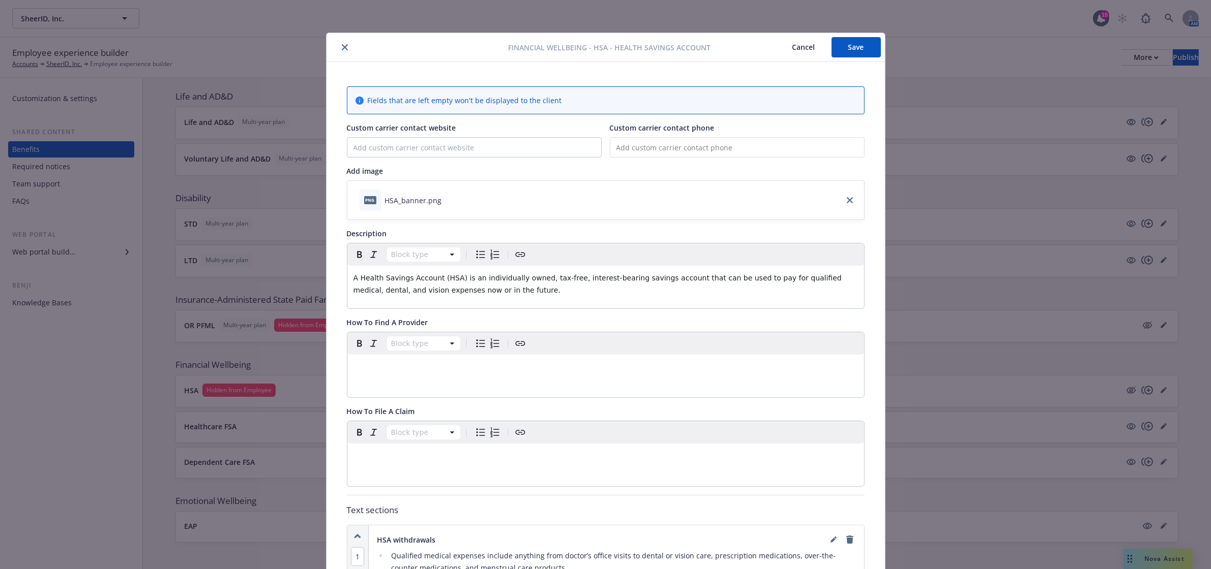
click at [342, 49] on icon "close" at bounding box center [345, 47] width 6 height 6
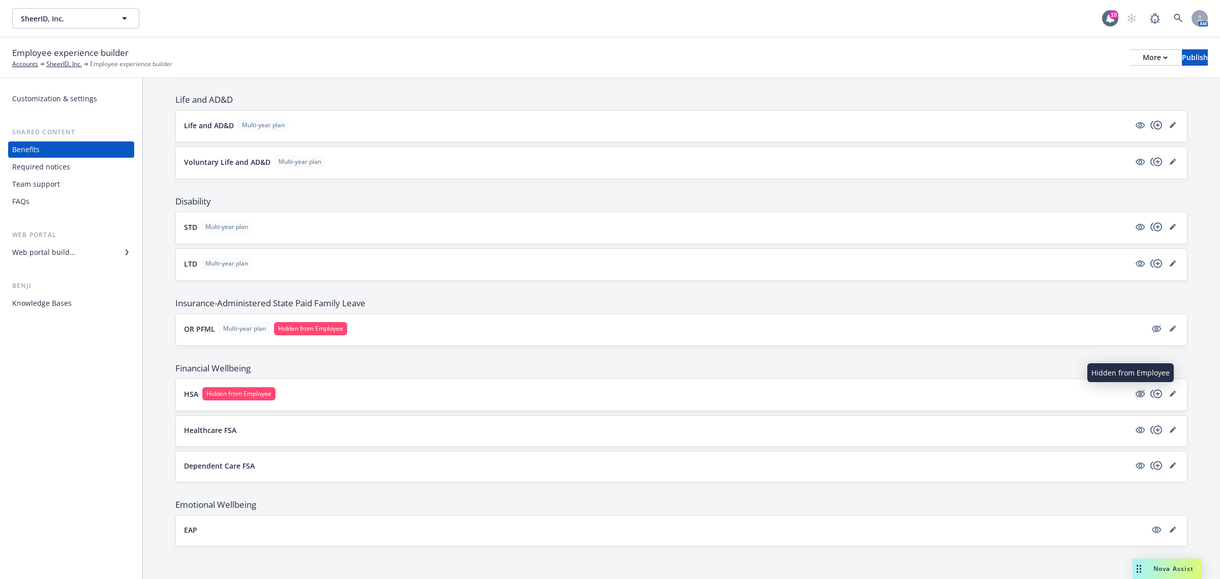
click at [1134, 390] on icon "hidden" at bounding box center [1140, 393] width 12 height 12
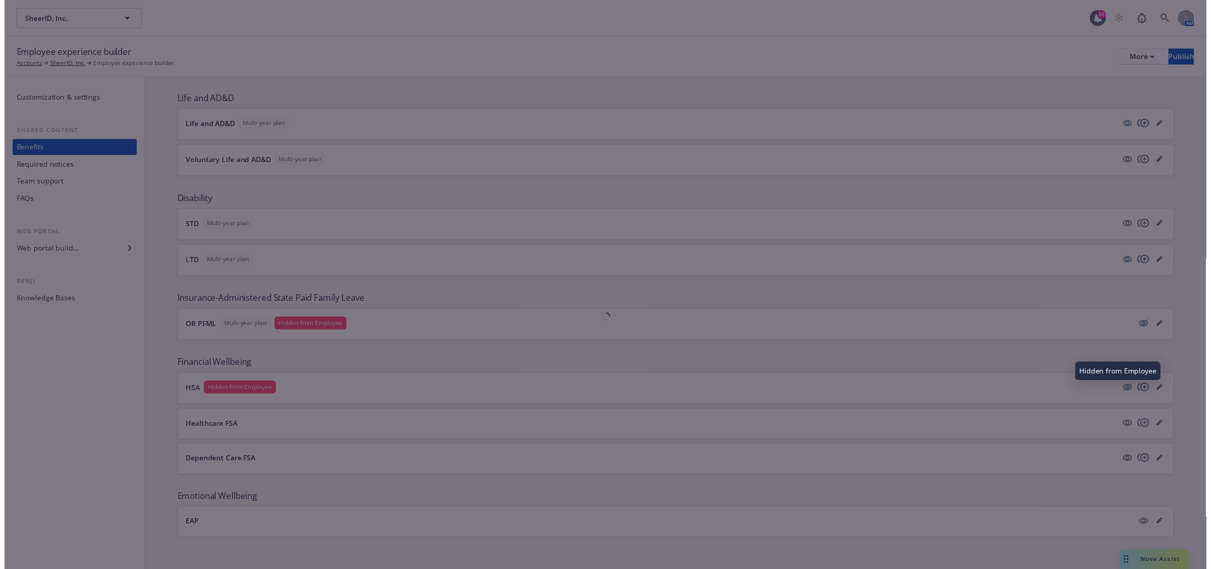
scroll to position [428, 0]
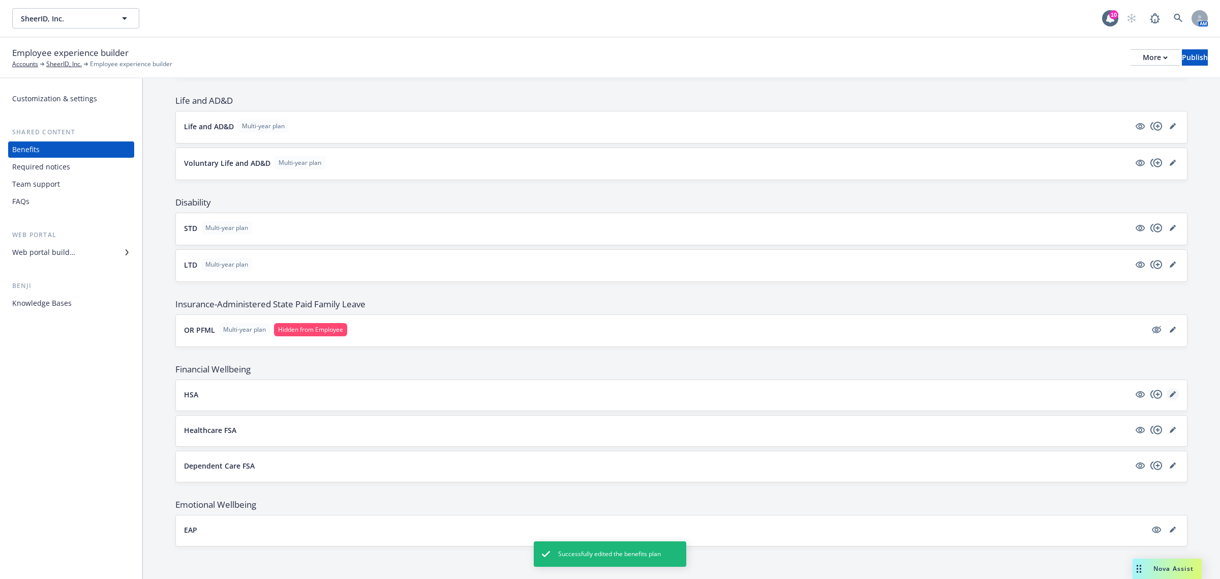
click at [1170, 391] on icon "editPencil" at bounding box center [1173, 394] width 6 height 6
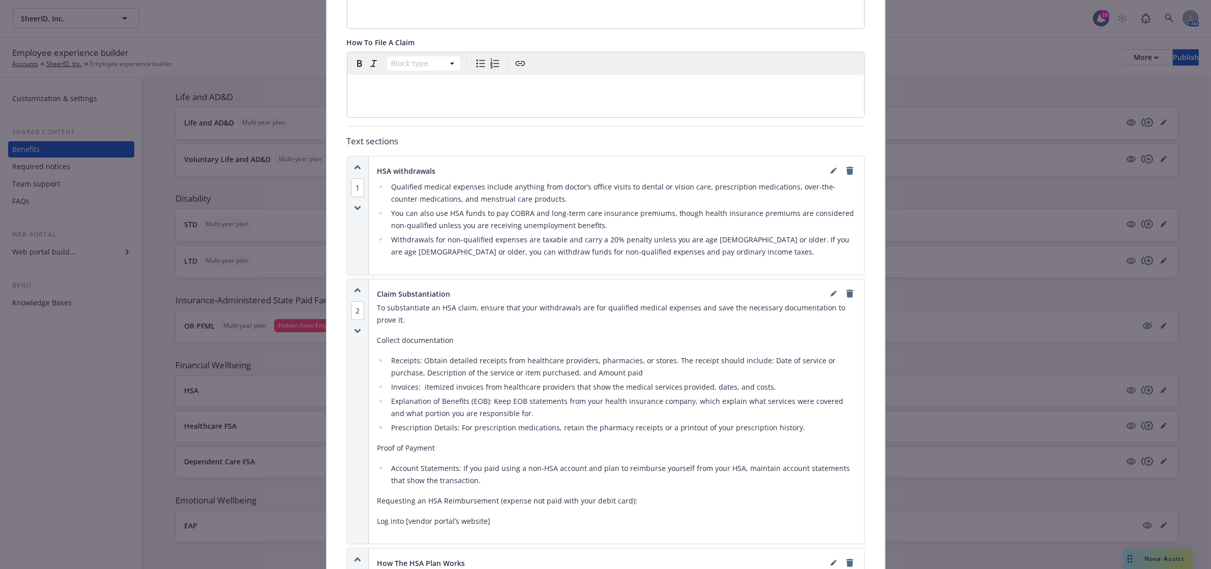
scroll to position [539, 0]
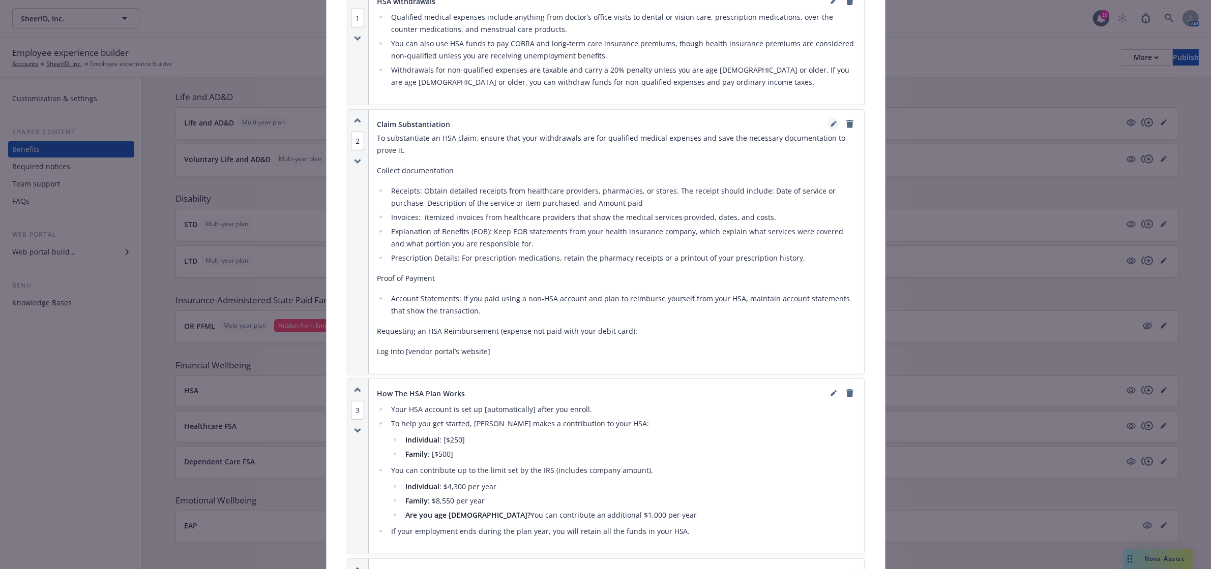
click at [830, 123] on icon "editPencil" at bounding box center [833, 124] width 6 height 6
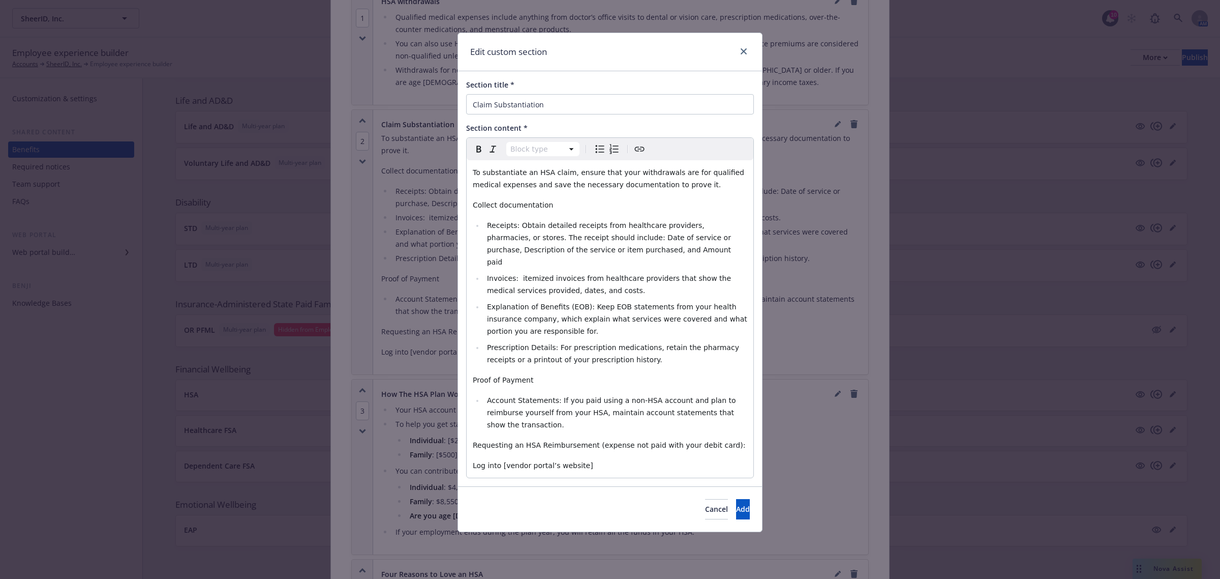
click at [598, 459] on p "Log into [vendor portal’s website]" at bounding box center [610, 465] width 275 height 12
drag, startPoint x: 592, startPoint y: 444, endPoint x: 458, endPoint y: 448, distance: 134.8
click at [458, 448] on div "Edit custom section Section title * Claim Substantiation Section content * Para…" at bounding box center [610, 282] width 305 height 499
click at [736, 504] on span "Add" at bounding box center [743, 509] width 14 height 10
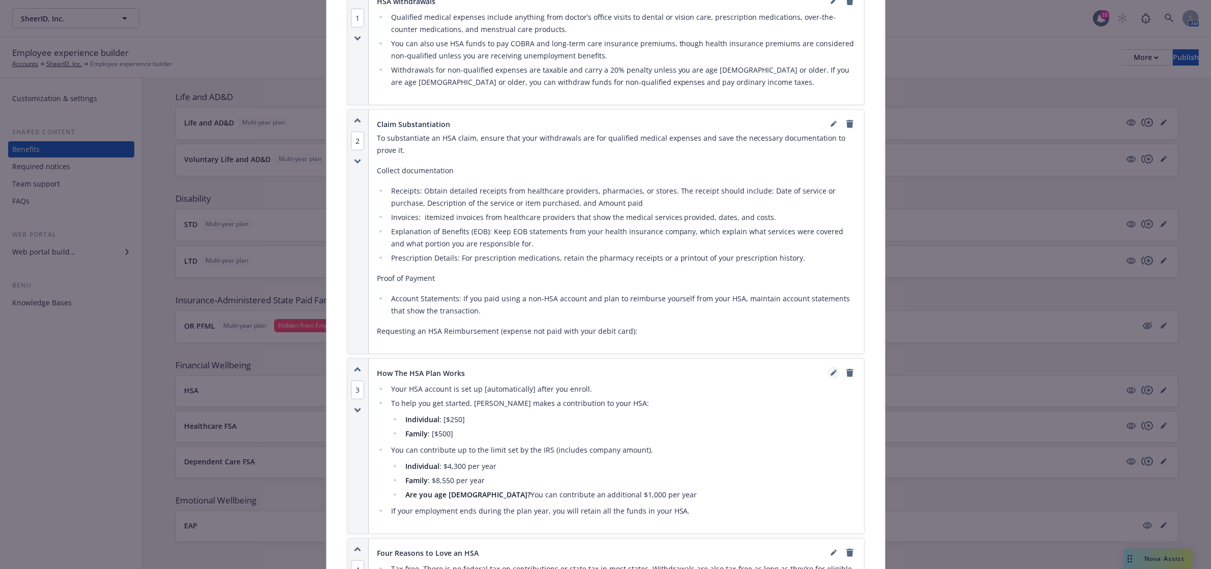
click at [830, 375] on icon "editPencil" at bounding box center [833, 373] width 6 height 6
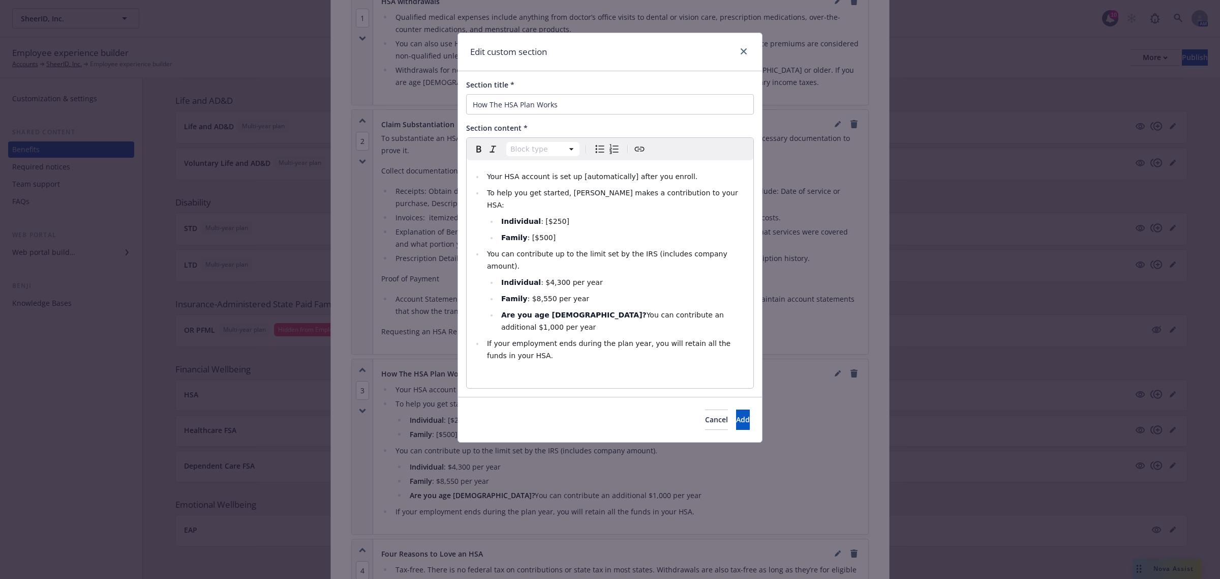
select select
drag, startPoint x: 619, startPoint y: 174, endPoint x: 574, endPoint y: 182, distance: 46.4
click at [574, 182] on li "Your HSA account is set up [automatically] after you enroll." at bounding box center [615, 176] width 263 height 12
click at [562, 215] on li "Individual : [$250]" at bounding box center [622, 221] width 249 height 12
click at [555, 231] on li "Family : [$500]" at bounding box center [622, 237] width 249 height 12
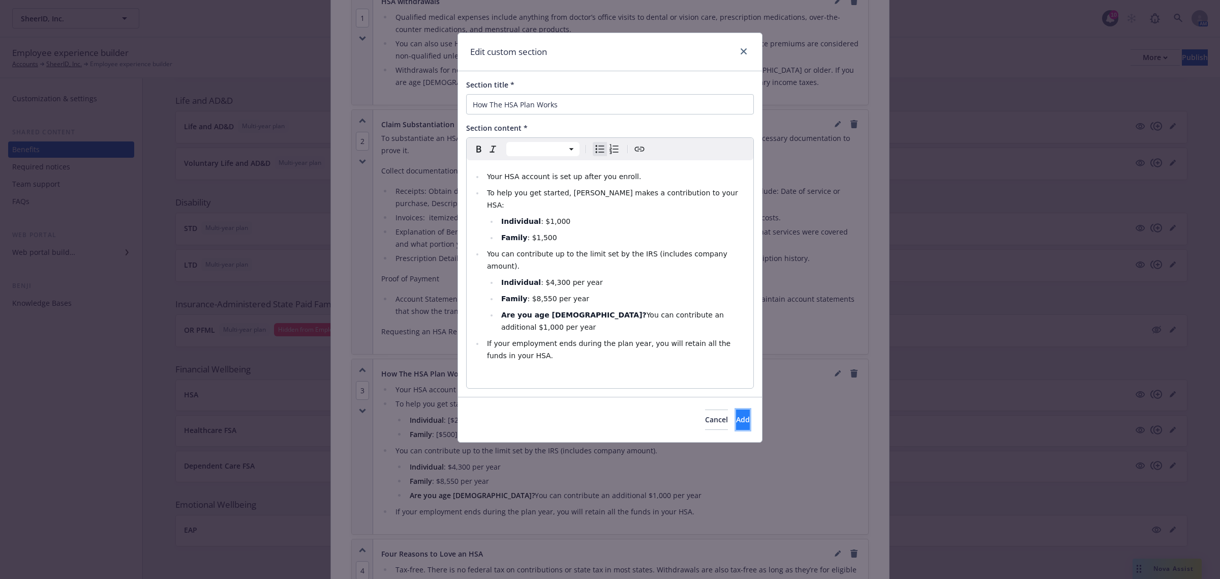
click at [736, 414] on span "Add" at bounding box center [743, 419] width 14 height 10
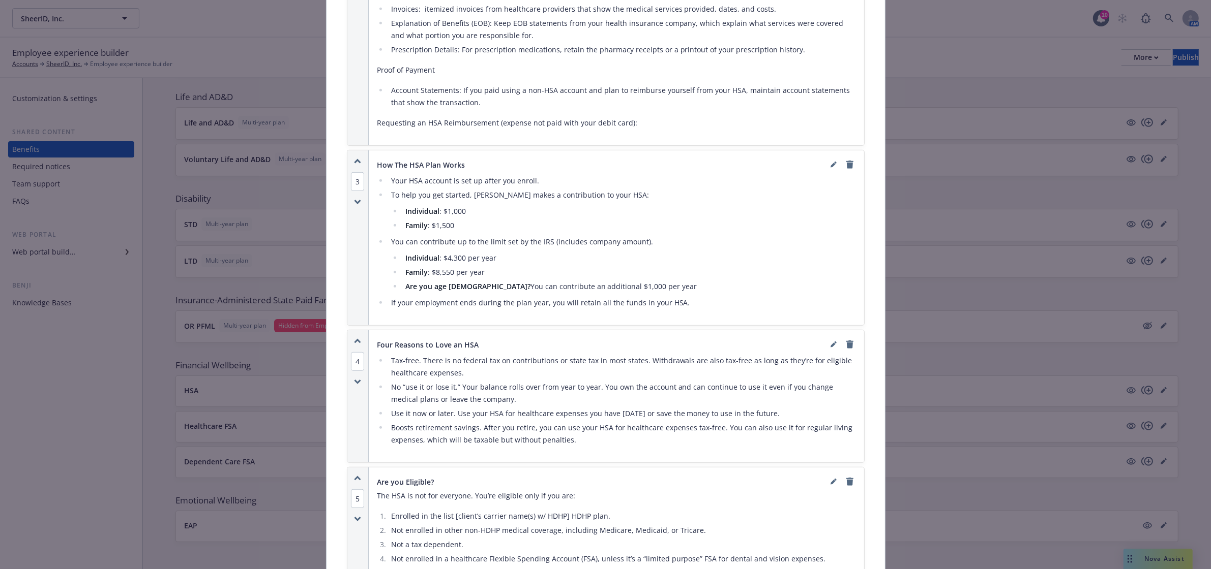
scroll to position [878, 0]
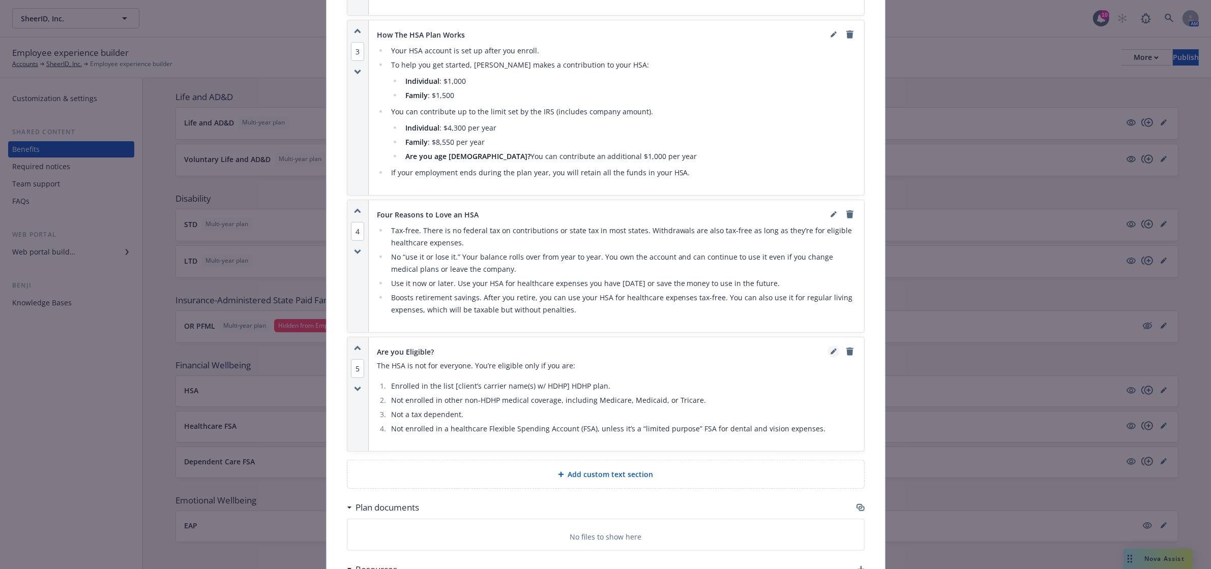
click at [830, 353] on icon "editPencil" at bounding box center [833, 352] width 6 height 6
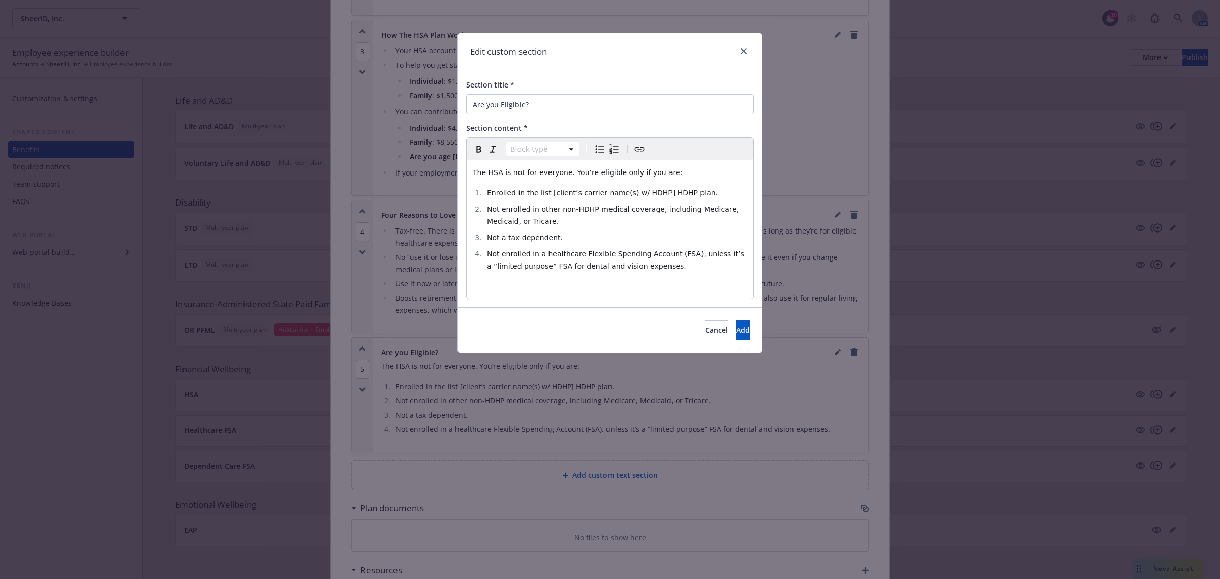
select select
click at [548, 190] on span "Enrolled in the list [client’s carrier name(s) w/ HDHP] HDHP plan." at bounding box center [602, 193] width 231 height 8
click at [736, 328] on span "Add" at bounding box center [743, 330] width 14 height 10
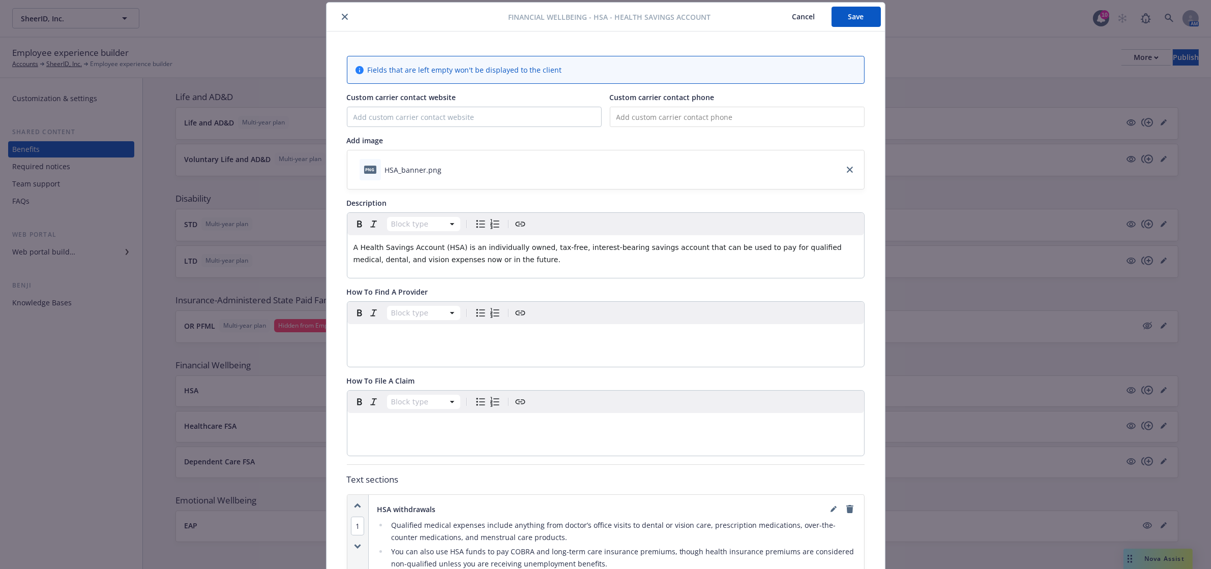
scroll to position [0, 0]
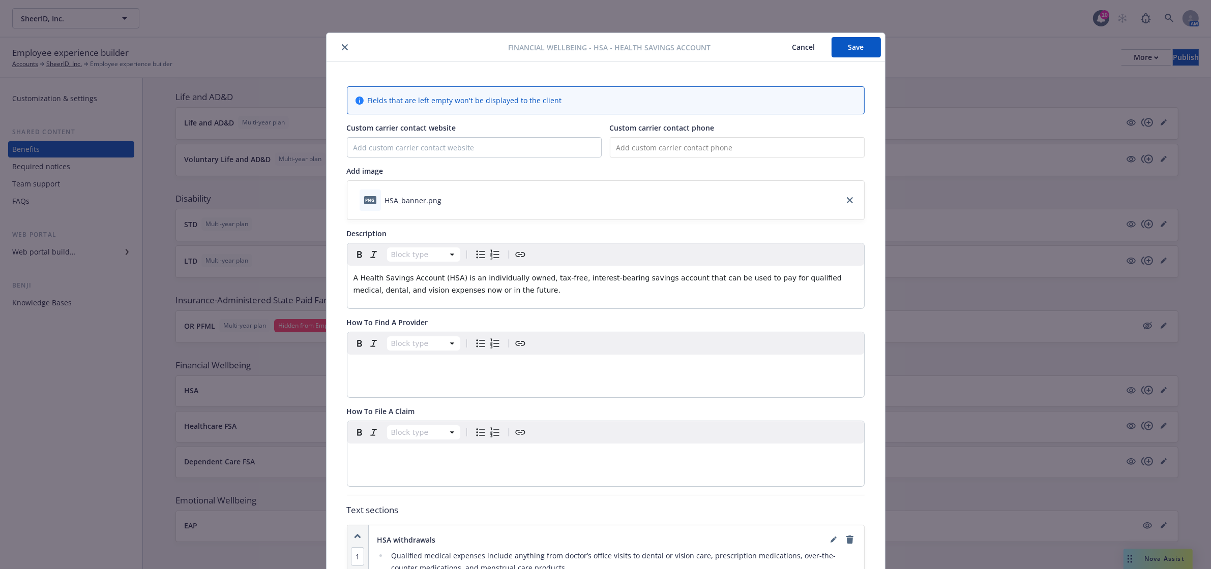
drag, startPoint x: 848, startPoint y: 53, endPoint x: 801, endPoint y: 73, distance: 50.6
click at [848, 53] on button "Save" at bounding box center [855, 47] width 49 height 20
click at [342, 47] on icon "close" at bounding box center [345, 47] width 6 height 6
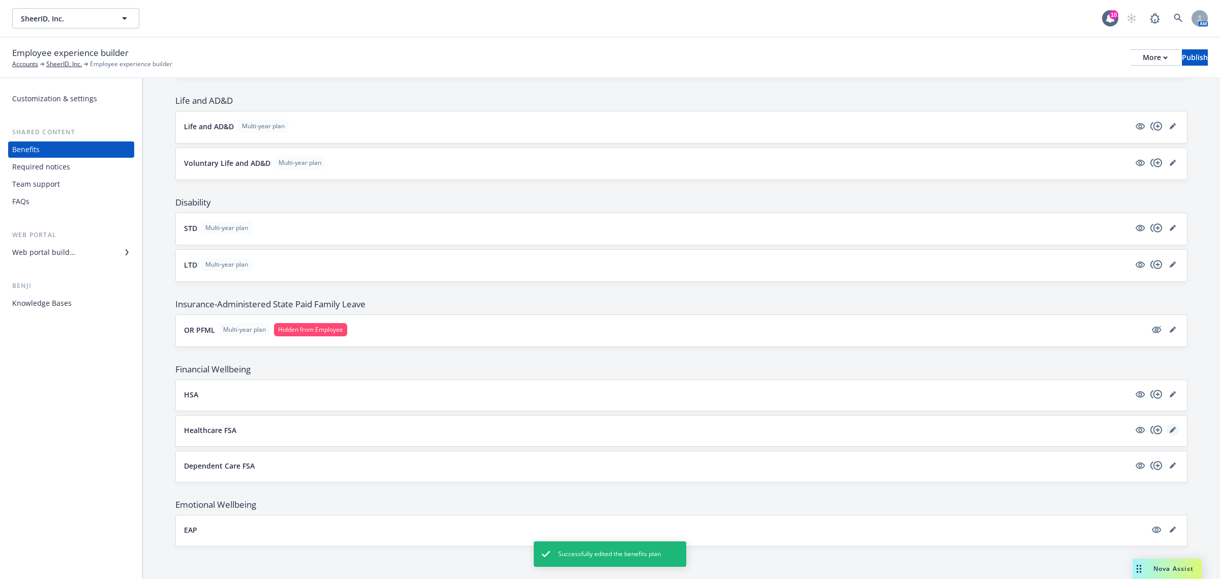
click at [1170, 430] on icon "editPencil" at bounding box center [1172, 430] width 5 height 5
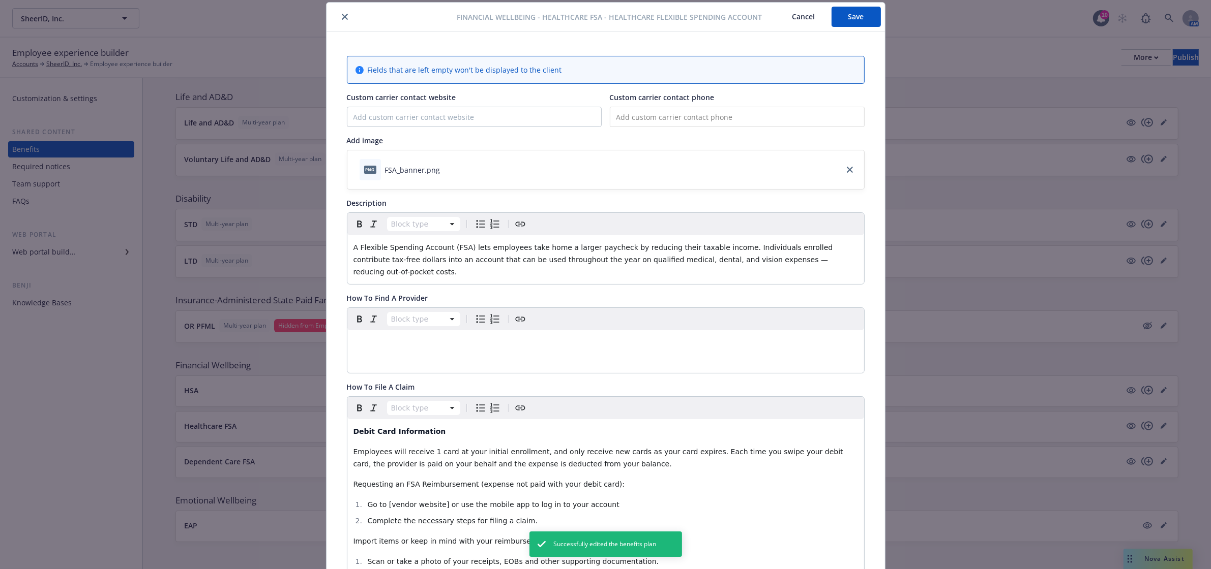
scroll to position [200, 0]
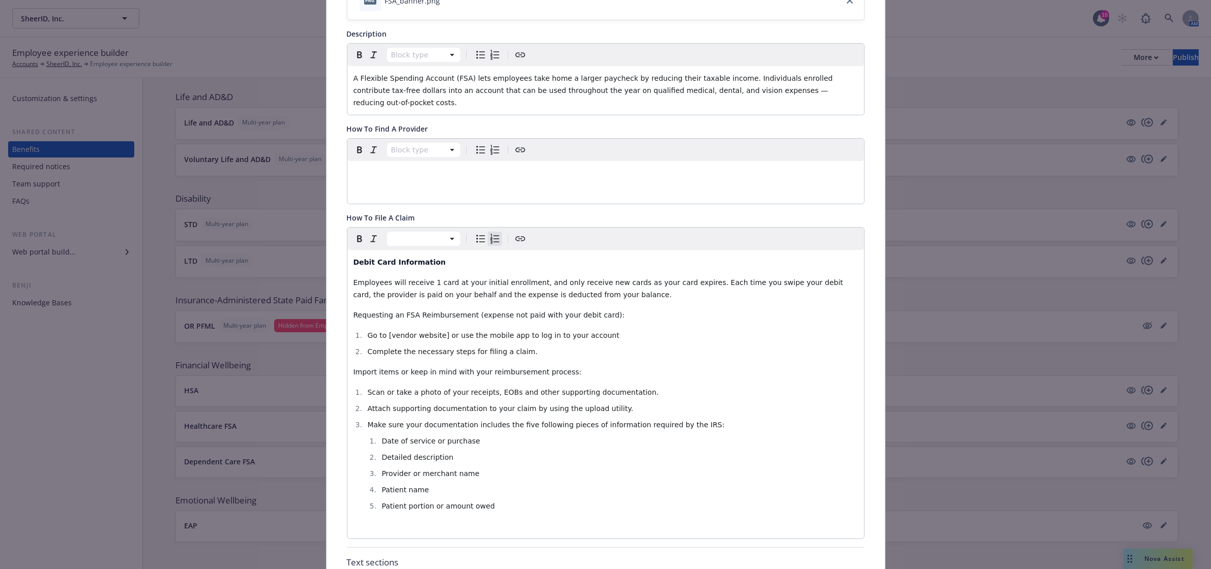
click at [435, 331] on span "Go to [vendor website] or use the mobile app to log in to your account" at bounding box center [493, 335] width 252 height 8
click at [434, 333] on span "Go to [vendor website] or use the mobile app to log in to your account" at bounding box center [493, 335] width 252 height 8
drag, startPoint x: 382, startPoint y: 335, endPoint x: 411, endPoint y: 334, distance: 29.0
click at [407, 336] on li "Go to [vendor website] or use the mobile app to log in to your account" at bounding box center [611, 335] width 493 height 12
click at [418, 332] on span "Go to [vendor website] or use the mobile app to log in to your account" at bounding box center [493, 335] width 252 height 8
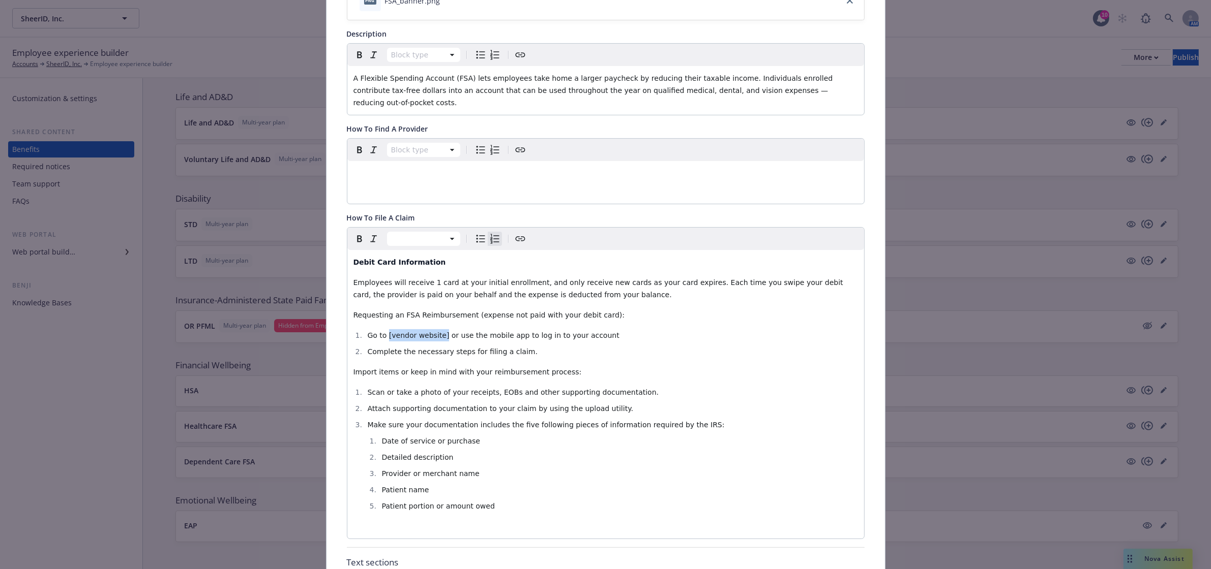
drag, startPoint x: 435, startPoint y: 332, endPoint x: 382, endPoint y: 326, distance: 52.7
click at [382, 331] on span "Go to [vendor website] or use the mobile app to log in to your account" at bounding box center [493, 335] width 252 height 8
click at [425, 331] on span "Go to [vendor website] or use the mobile app to log in to your account" at bounding box center [493, 335] width 252 height 8
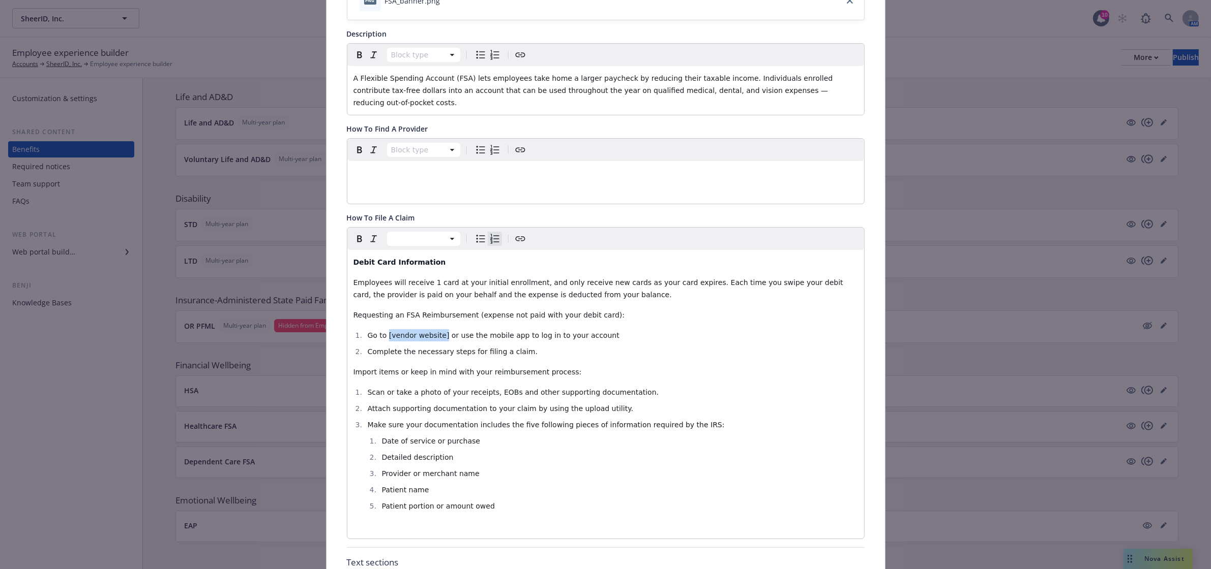
drag, startPoint x: 434, startPoint y: 327, endPoint x: 383, endPoint y: 329, distance: 50.9
click at [383, 331] on span "Go to [vendor website] or use the mobile app to log in to your account" at bounding box center [493, 335] width 252 height 8
drag, startPoint x: 383, startPoint y: 326, endPoint x: 420, endPoint y: 326, distance: 37.1
click at [420, 331] on span "Go to Optum Bank or use the mobile app to log in to your account" at bounding box center [485, 335] width 236 height 8
click at [519, 234] on icon "Create link" at bounding box center [520, 239] width 12 height 12
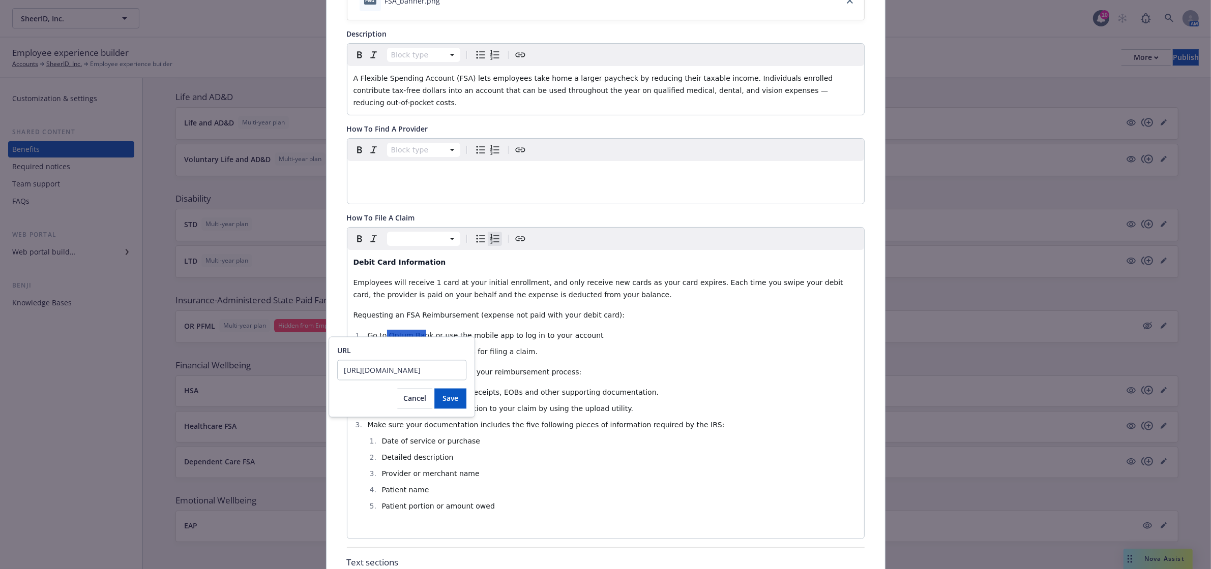
scroll to position [0, 81]
type input "[URL][DOMAIN_NAME]"
click at [441, 408] on button "Save" at bounding box center [450, 399] width 32 height 20
click at [441, 408] on span "Attach supporting documentation to your claim by using the upload utility." at bounding box center [500, 409] width 266 height 8
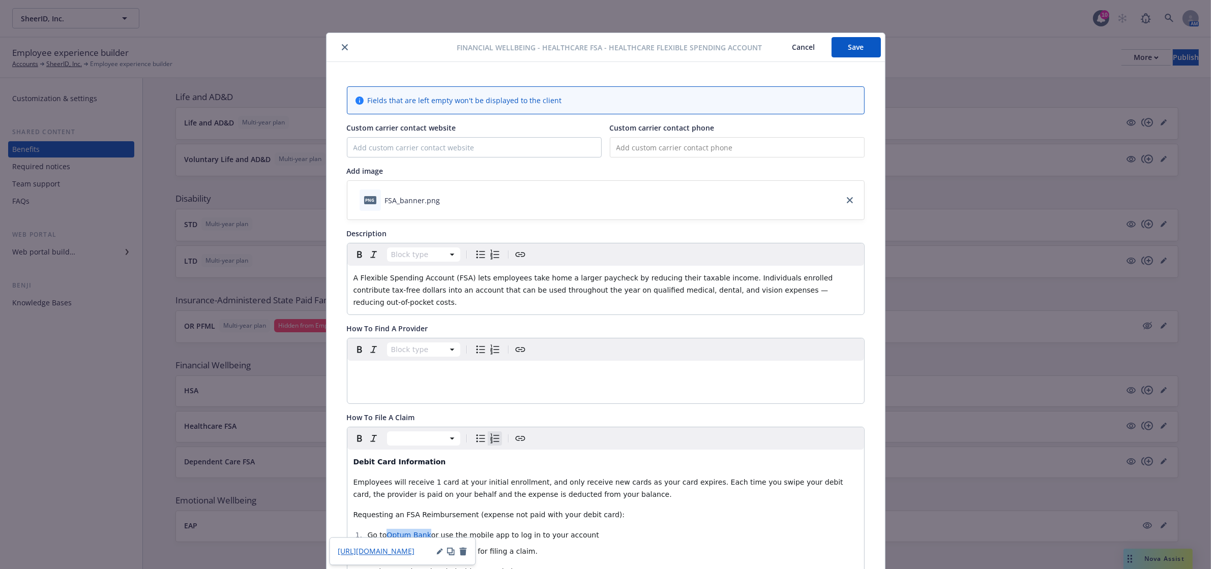
drag, startPoint x: 424, startPoint y: 529, endPoint x: 384, endPoint y: 530, distance: 39.7
click at [384, 530] on li "Go to Optum Bank or use the mobile app to log in to your account" at bounding box center [611, 535] width 493 height 12
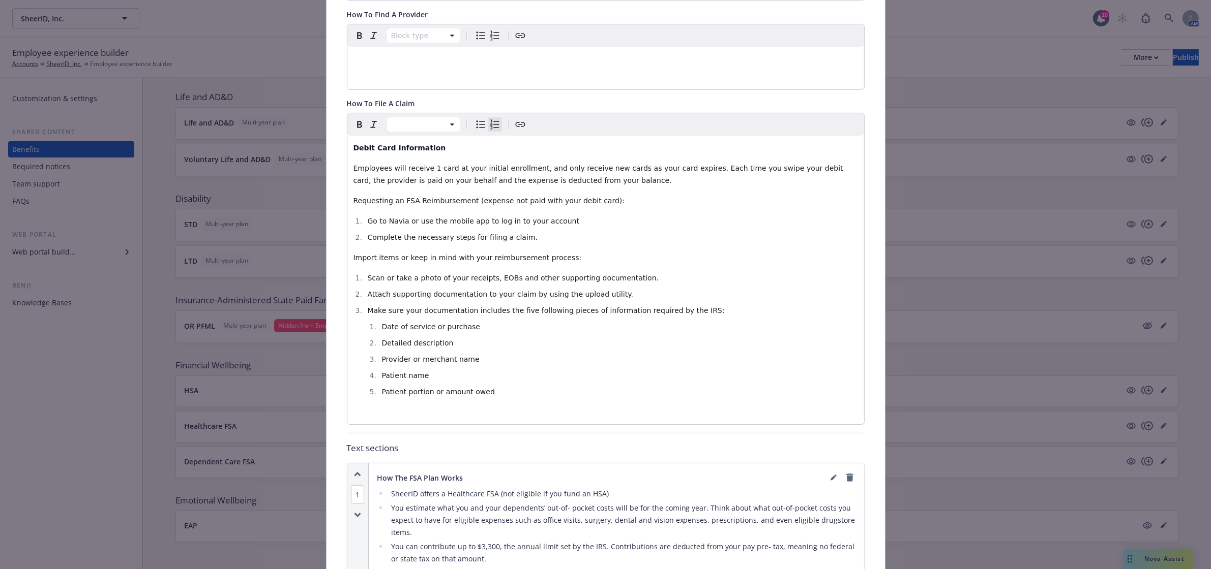
scroll to position [339, 0]
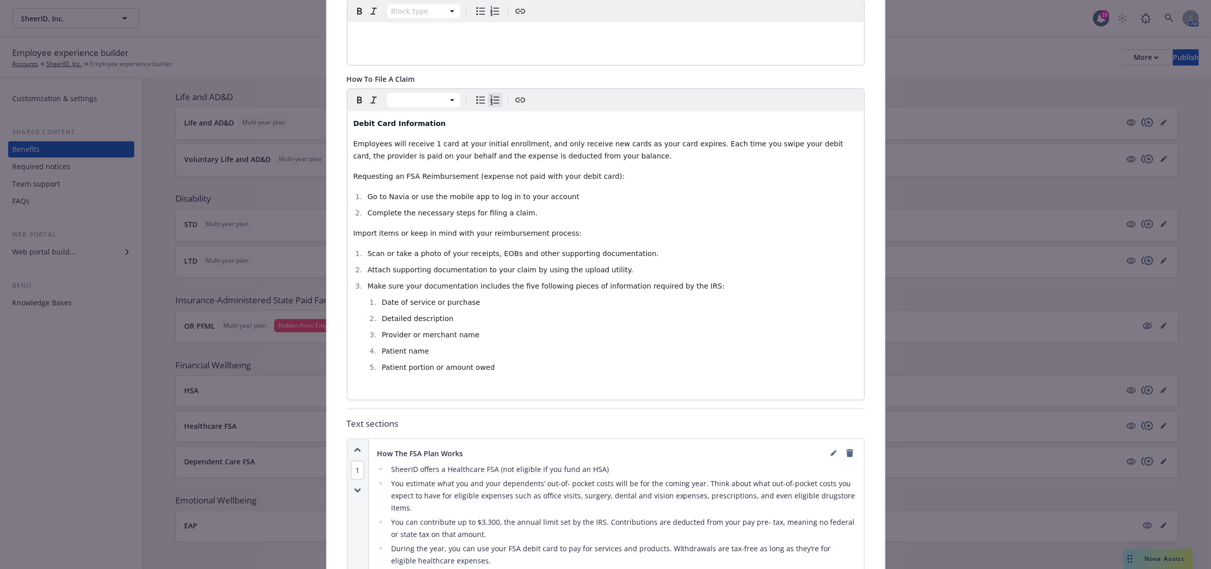
click at [387, 193] on span "Go to Navia or use the mobile app to log in to your account" at bounding box center [473, 197] width 212 height 8
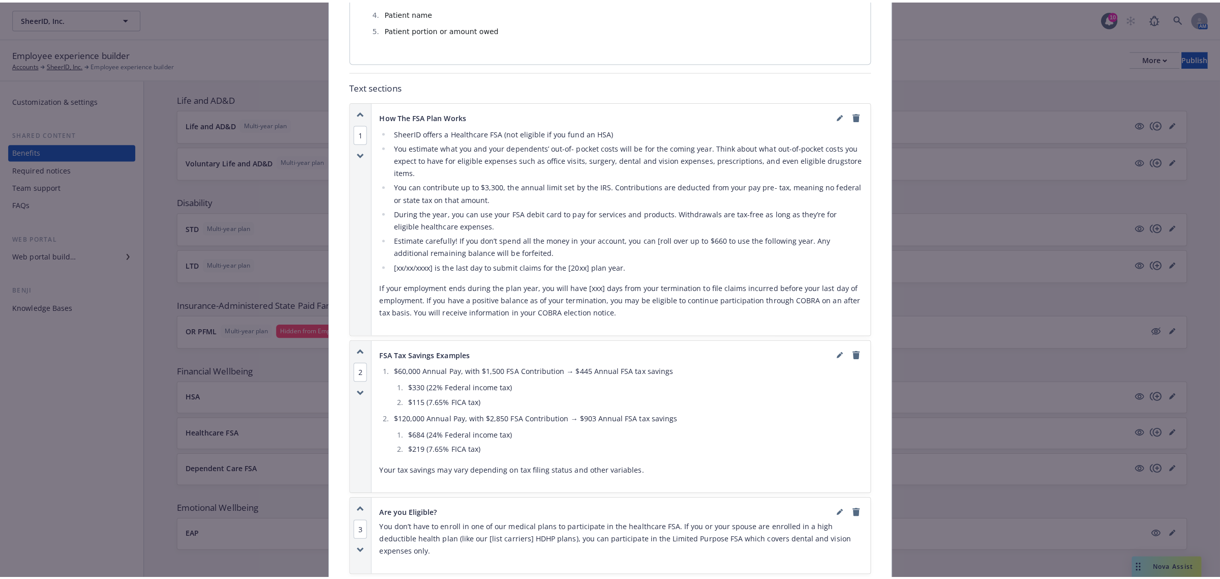
scroll to position [508, 0]
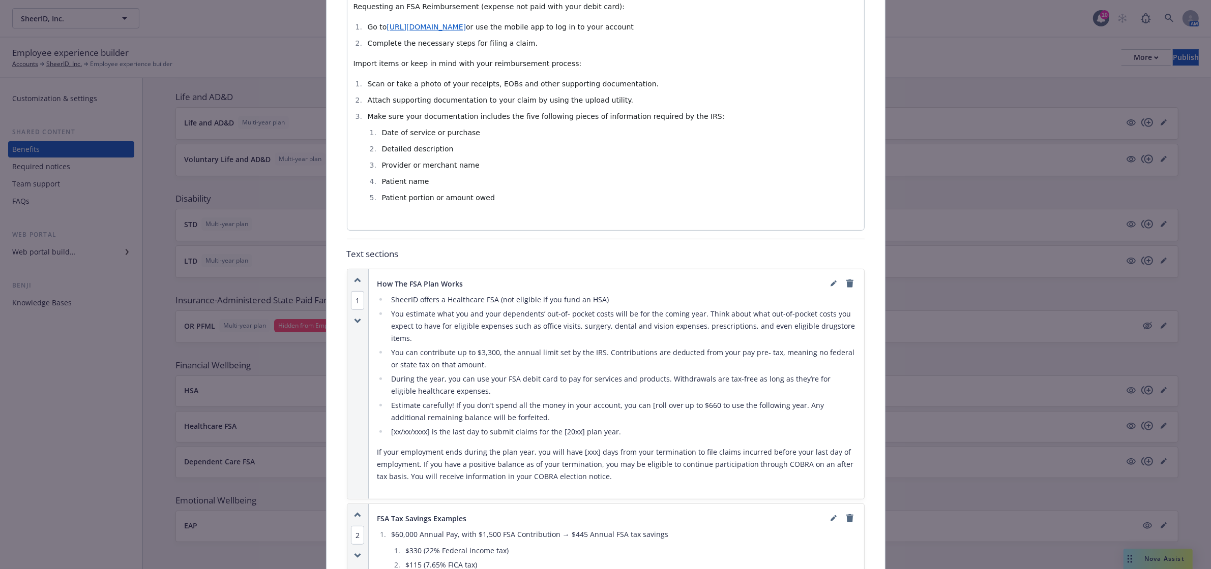
click at [642, 403] on li "Estimate carefully! If you don’t spend all the money in your account, you can […" at bounding box center [622, 412] width 468 height 24
click at [830, 282] on icon "editPencil" at bounding box center [832, 284] width 5 height 5
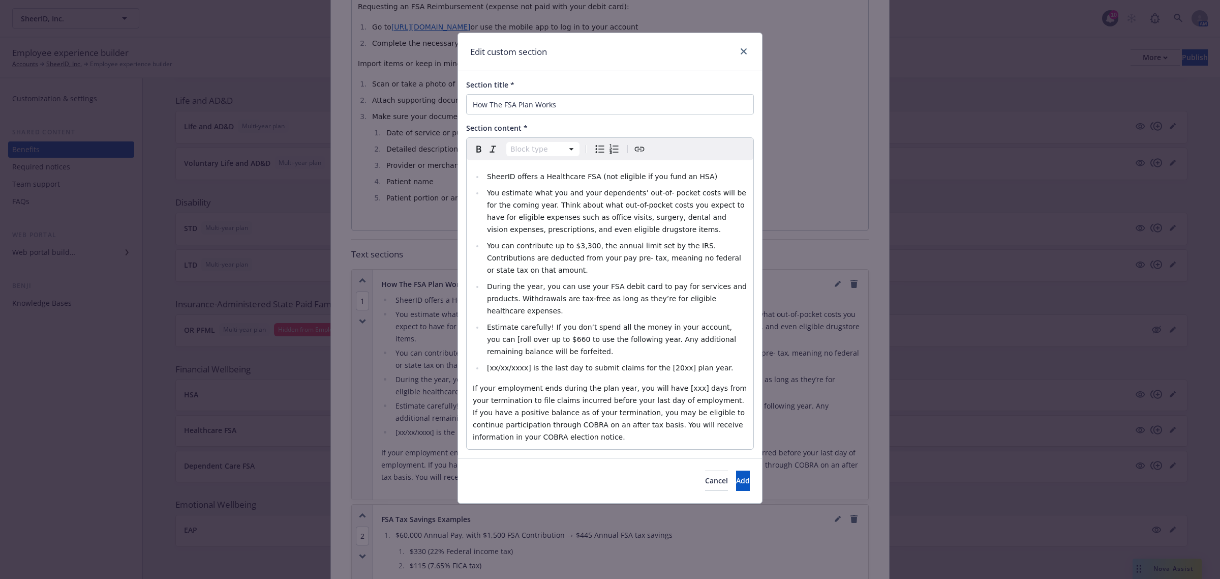
select select
drag, startPoint x: 522, startPoint y: 346, endPoint x: 487, endPoint y: 345, distance: 35.6
click at [487, 364] on span "[xx/xx/xxxx] is the last day to submit claims for the [20xx] plan year." at bounding box center [610, 368] width 246 height 8
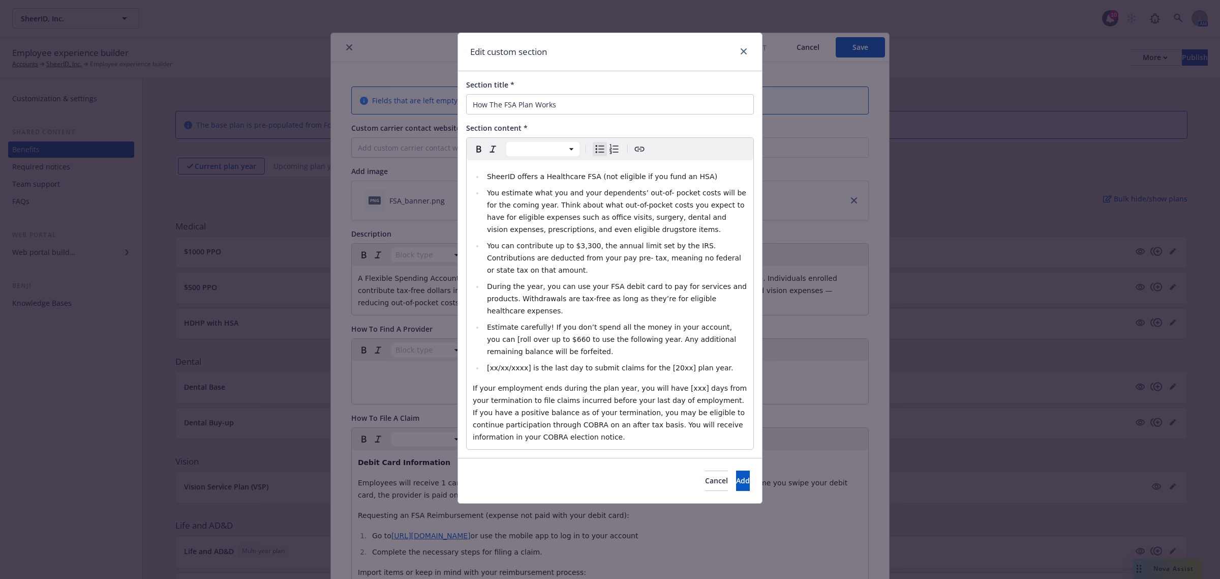
select select
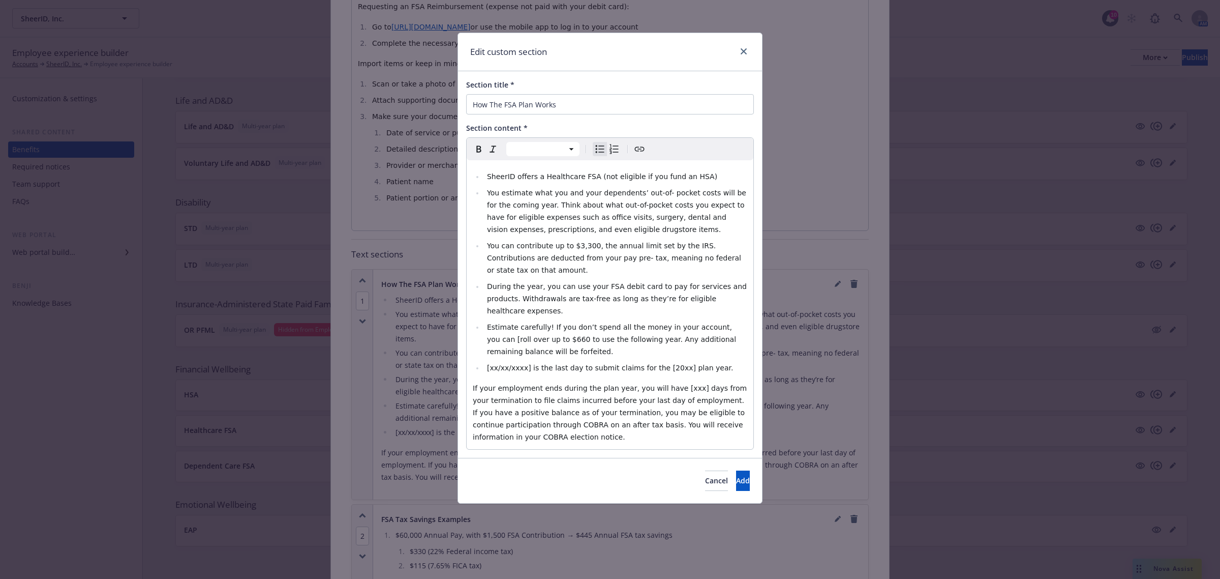
click at [148, 433] on div "Edit custom section Section title * How The FSA Plan Works Section content * Pa…" at bounding box center [610, 289] width 1220 height 579
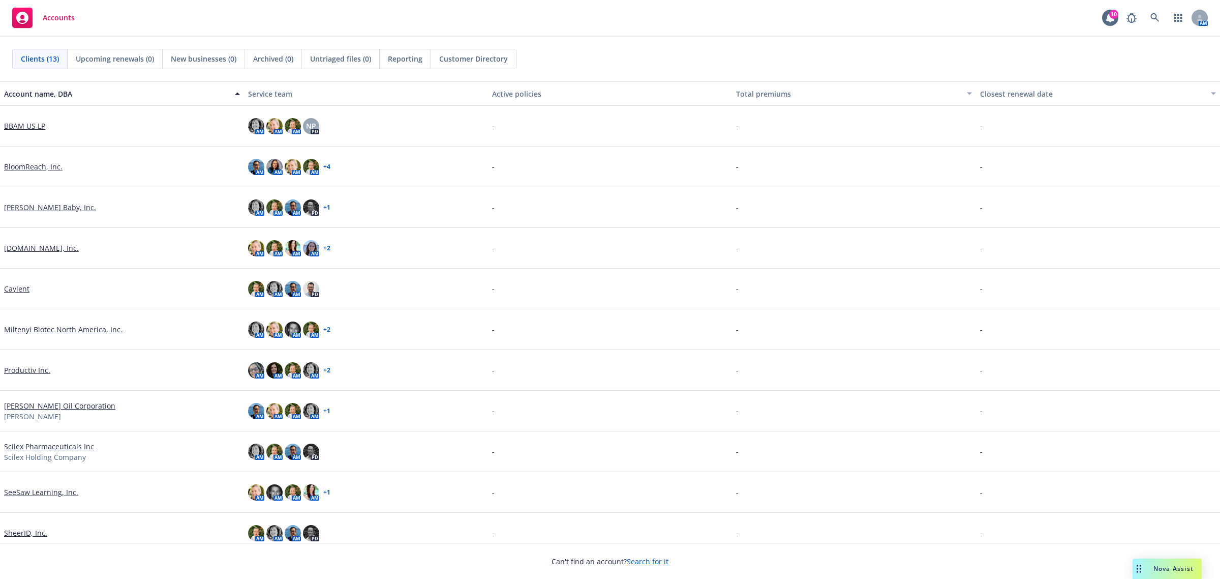
click at [18, 208] on link "Bobbie Baby, Inc." at bounding box center [50, 207] width 92 height 11
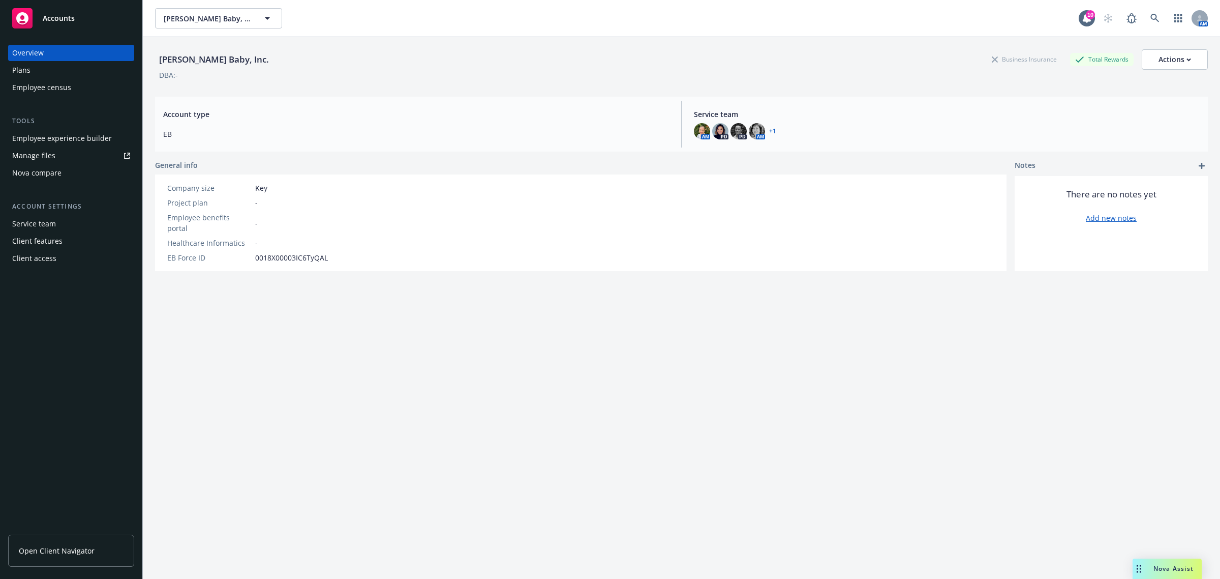
click at [1172, 572] on span "Nova Assist" at bounding box center [1174, 568] width 40 height 9
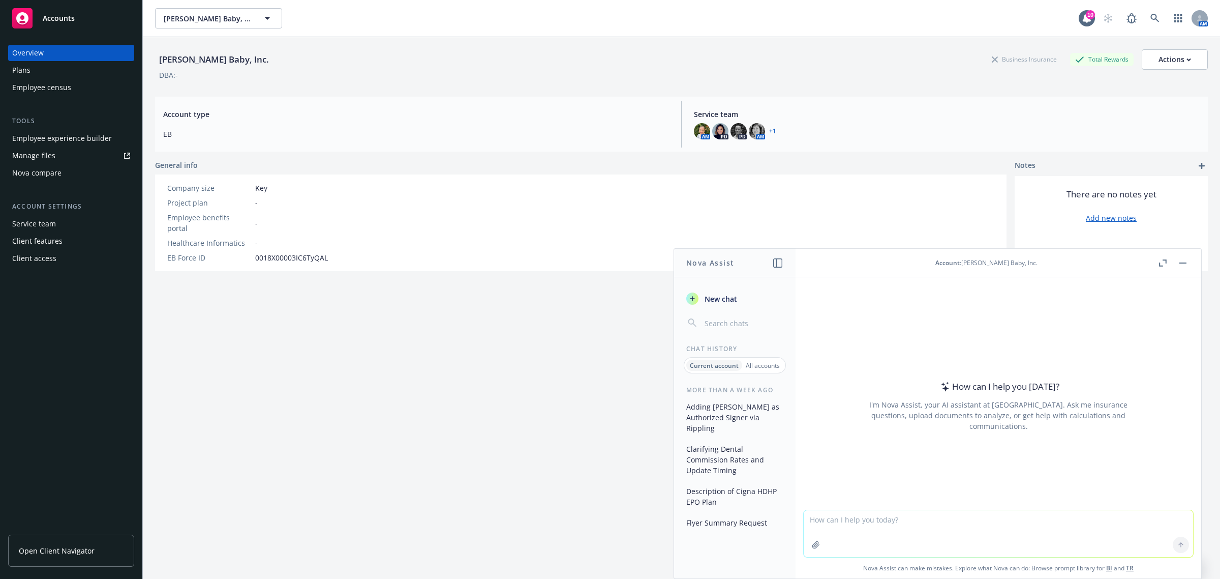
paste textarea "Hi Ummer, I hope you're having a great day! Amy has asked us to request an upda…"
type textarea "Hi Ummer, I hope you're having a great day! Amy has asked us to request an upda…"
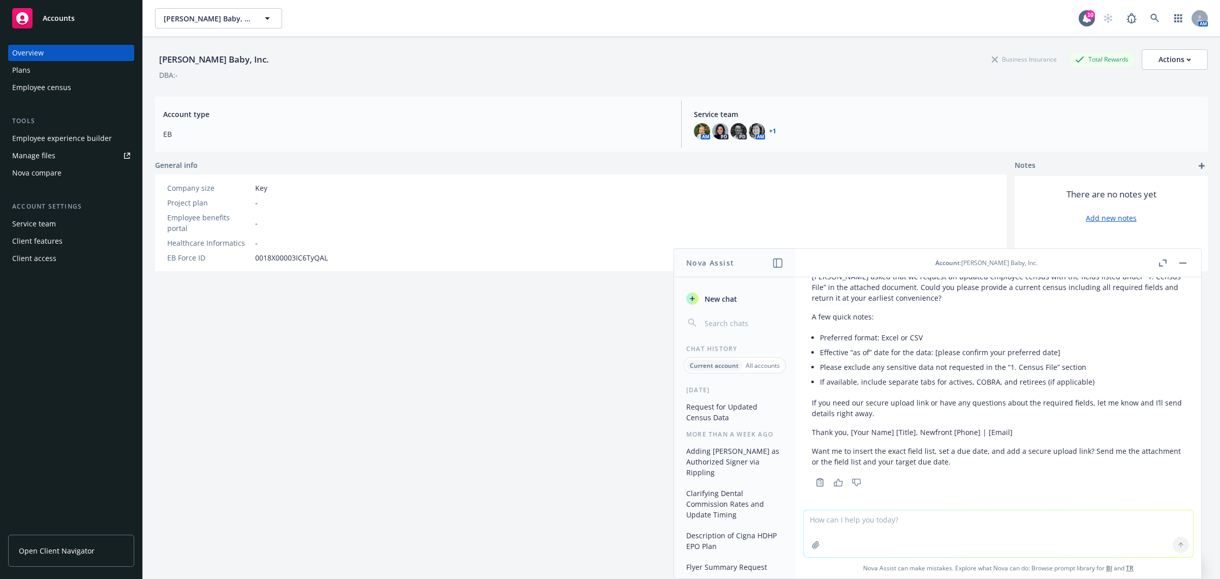
scroll to position [206, 0]
type textarea "proof read my email please"
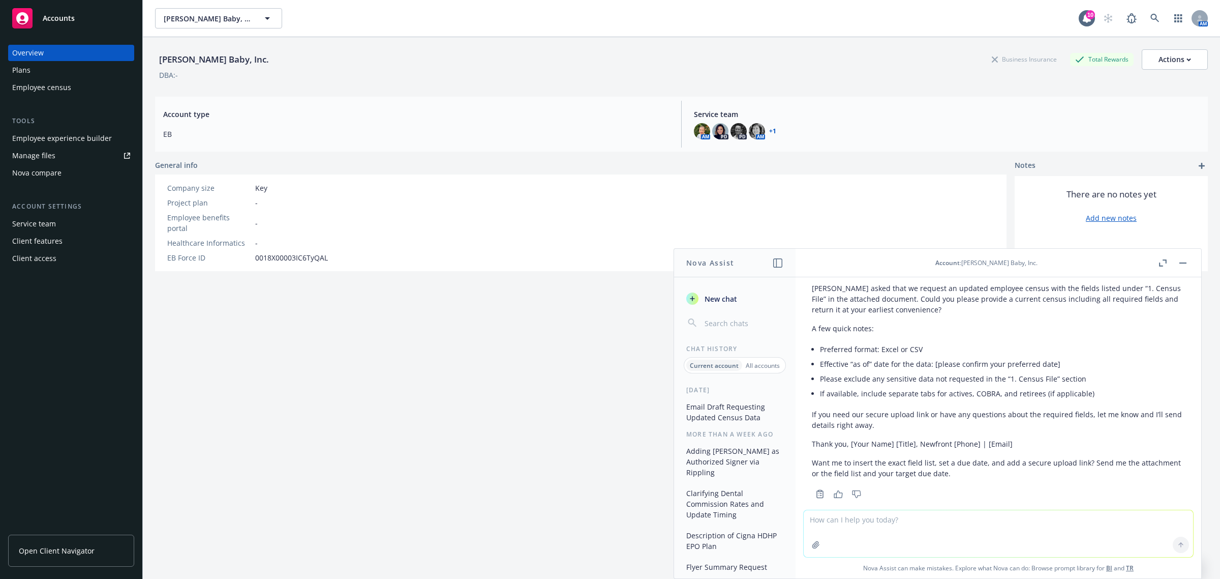
scroll to position [57, 0]
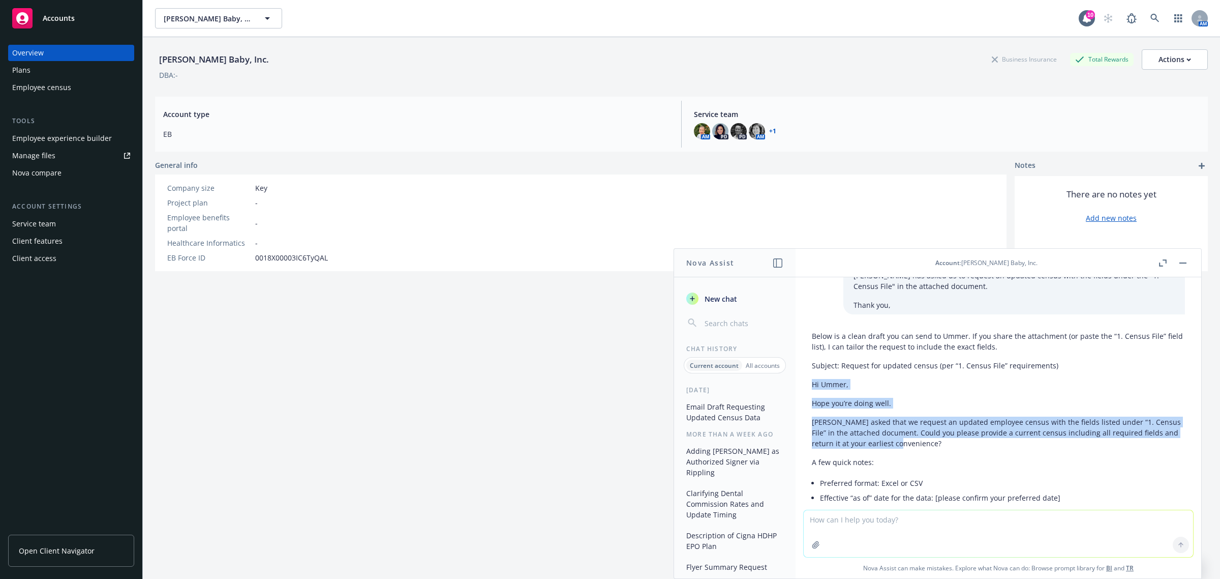
drag, startPoint x: 902, startPoint y: 441, endPoint x: 811, endPoint y: 385, distance: 106.8
click at [812, 385] on div "Below is a clean draft you can send to Ummer. If you share the attachment (or p…" at bounding box center [998, 471] width 373 height 290
copy div "Hi Ummer, Hope you’re doing well. Amy asked that we request an updated employee…"
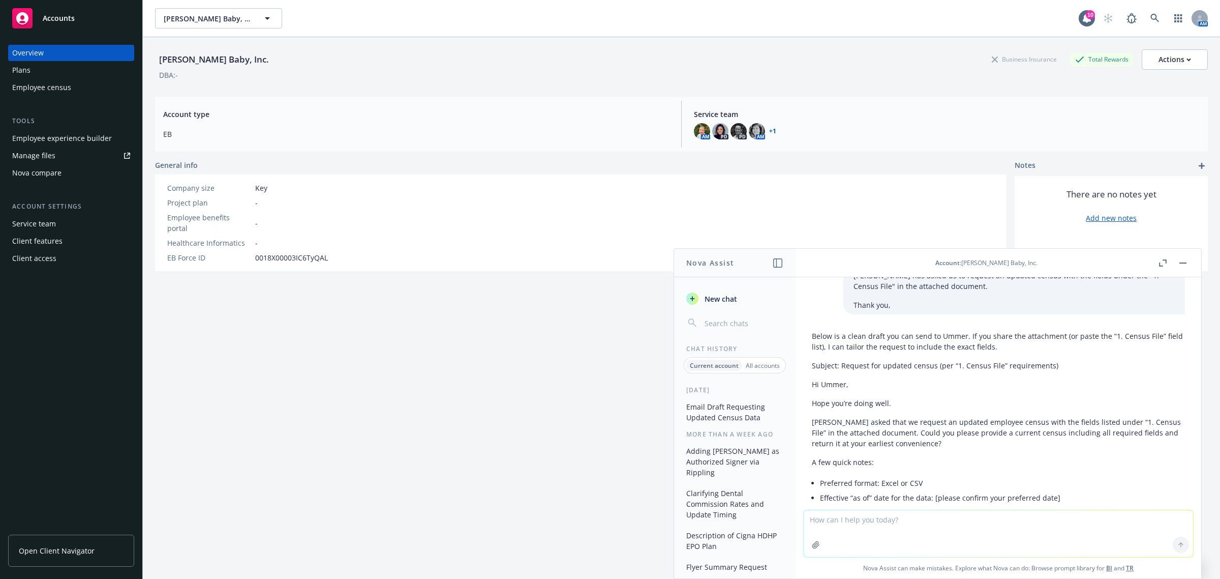
click at [98, 540] on link "Open Client Navigator" at bounding box center [71, 550] width 126 height 32
click at [865, 514] on textarea at bounding box center [998, 533] width 389 height 47
paste textarea "Hi Ummer, Hope you’re doing well. Amy asked that we request an updated employee…"
type textarea "Hi Ummer, Hope you’re doing well. Amy asked that we request an updated employee…"
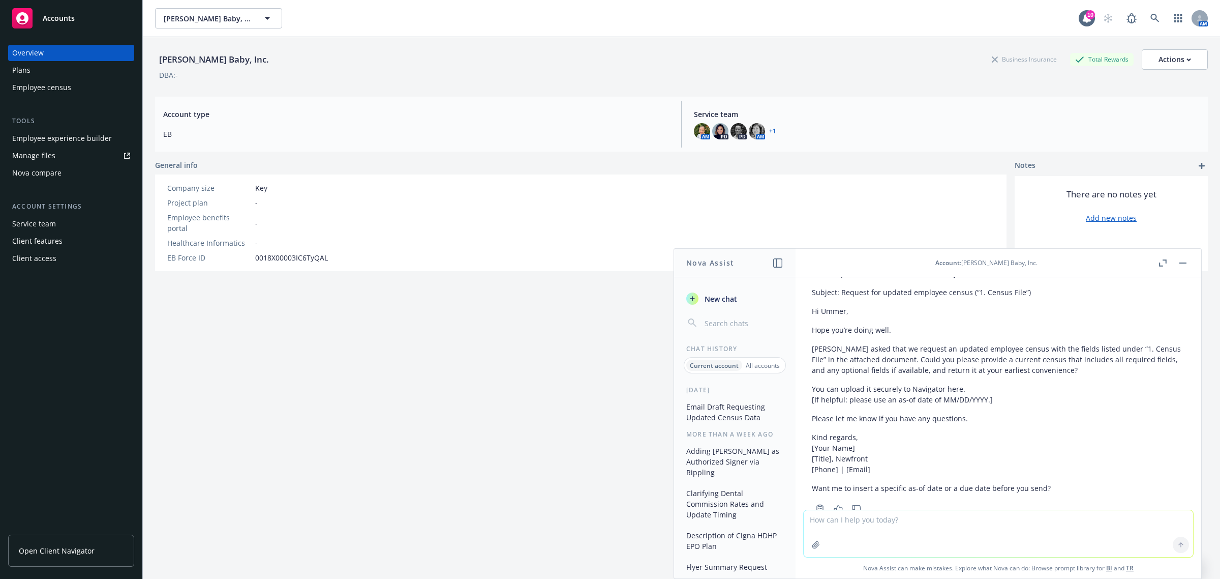
scroll to position [976, 0]
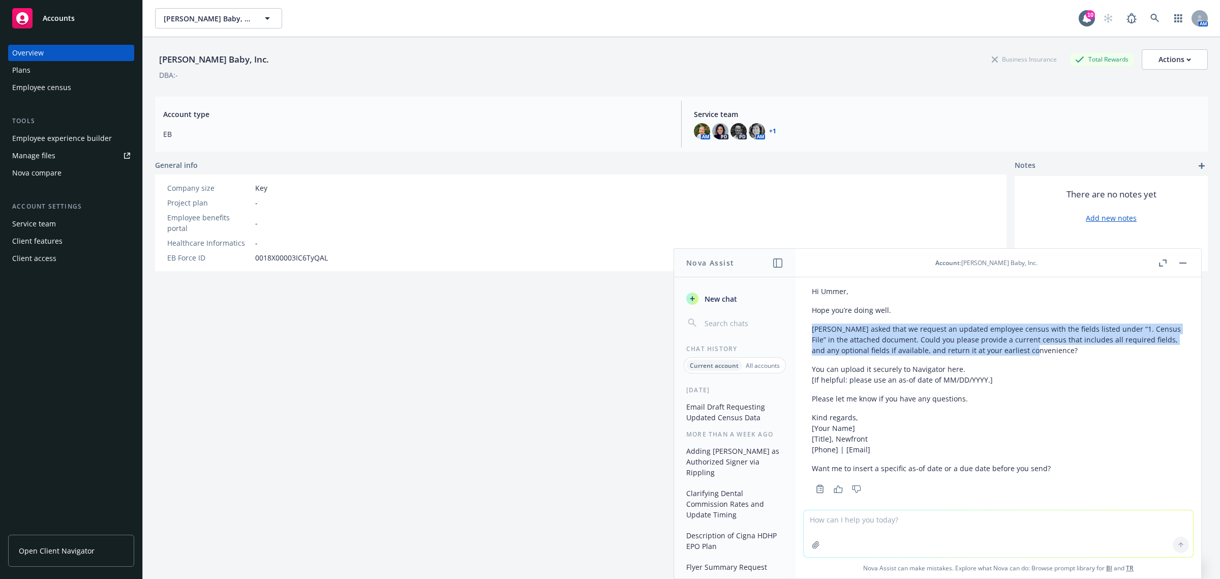
drag, startPoint x: 1043, startPoint y: 339, endPoint x: 810, endPoint y: 319, distance: 233.7
click at [810, 319] on div "Here’s a polished version with a few clarity tweaks: Subject: Request for updat…" at bounding box center [998, 370] width 389 height 252
copy p "Amy asked that we request an updated employee census with the fields listed und…"
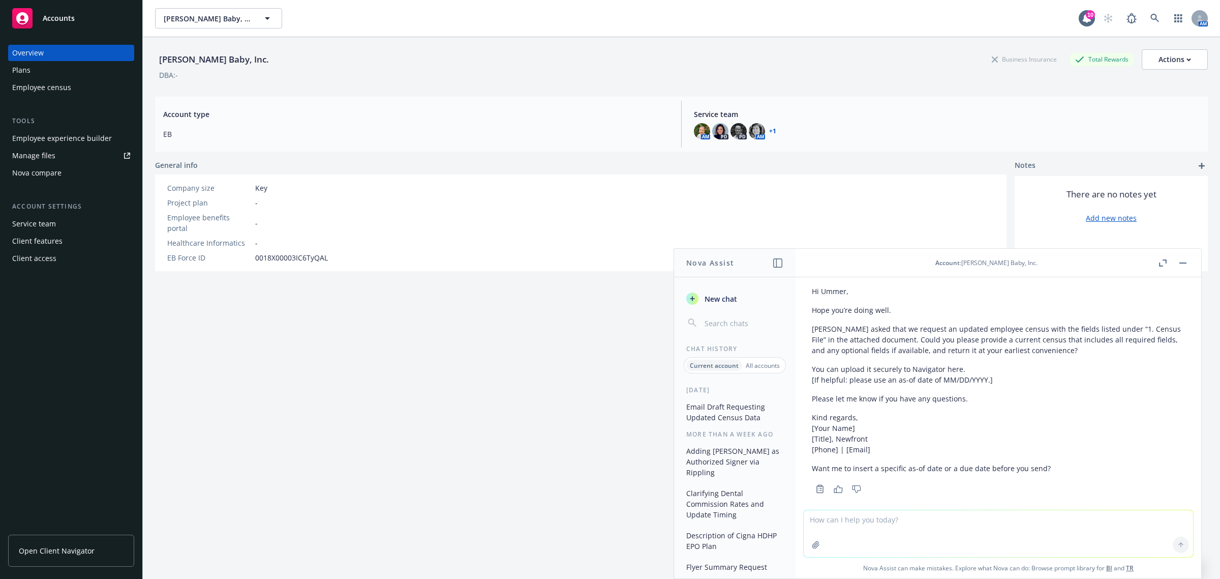
click at [585, 338] on div "Bobbie Baby, Inc. Business Insurance Total Rewards Actions DBA: - Account type …" at bounding box center [681, 320] width 1053 height 566
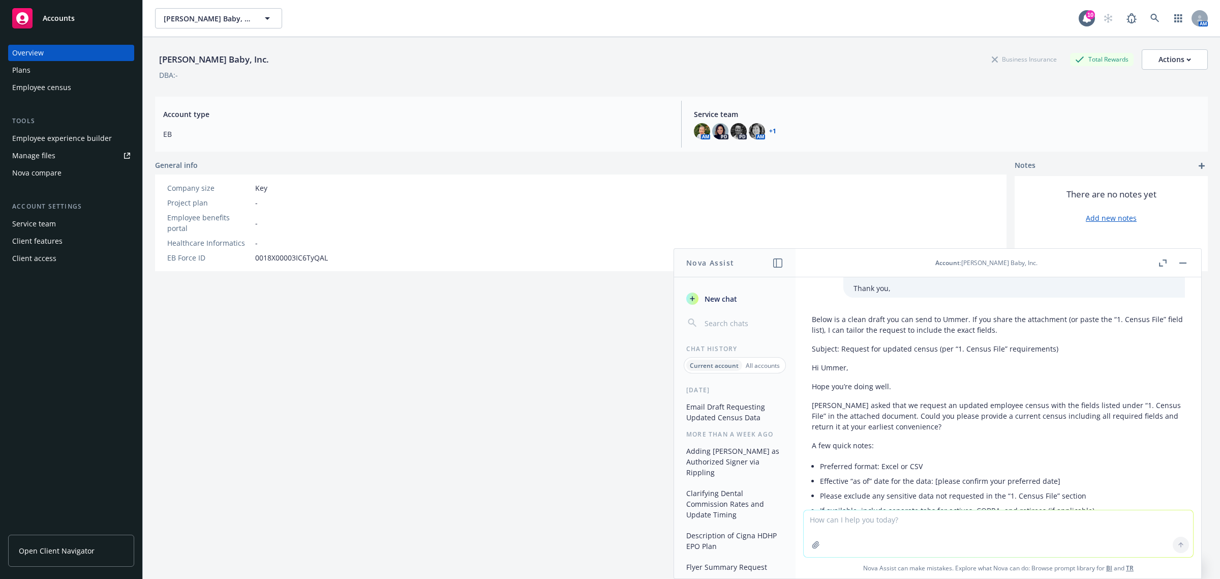
scroll to position [0, 0]
